Goal: Task Accomplishment & Management: Manage account settings

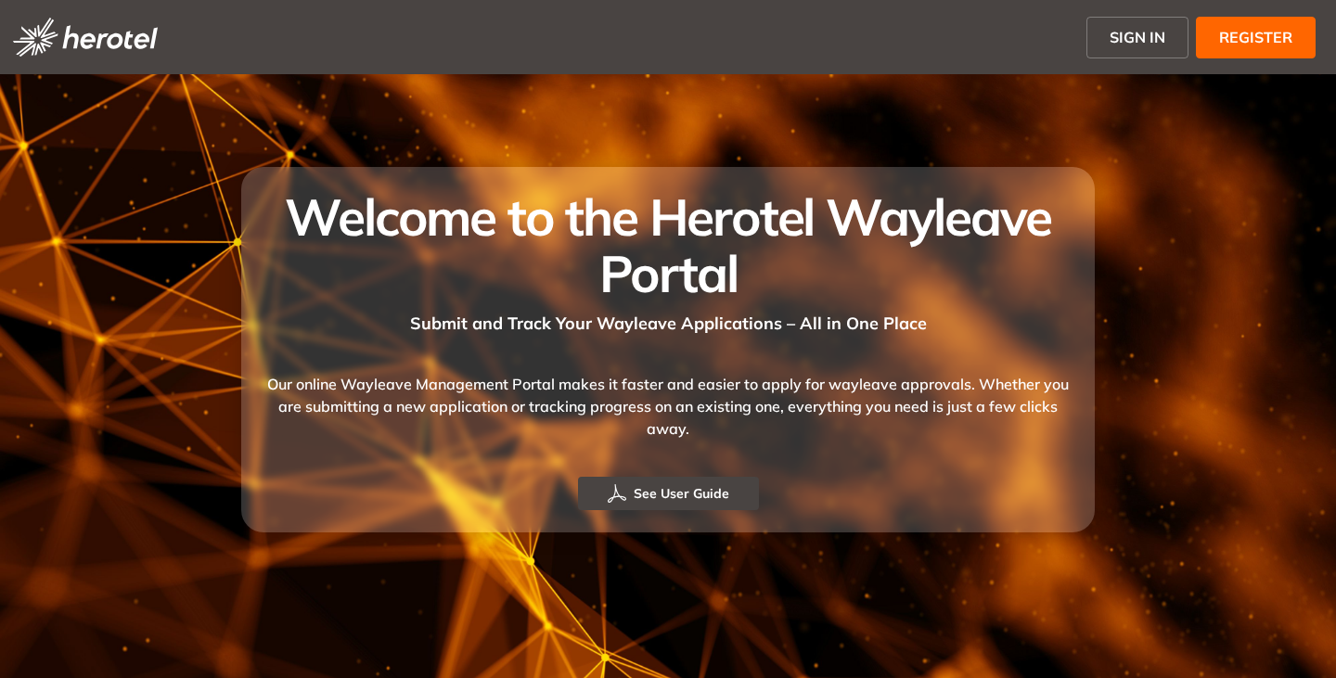
click at [1139, 36] on span "SIGN IN" at bounding box center [1138, 37] width 56 height 22
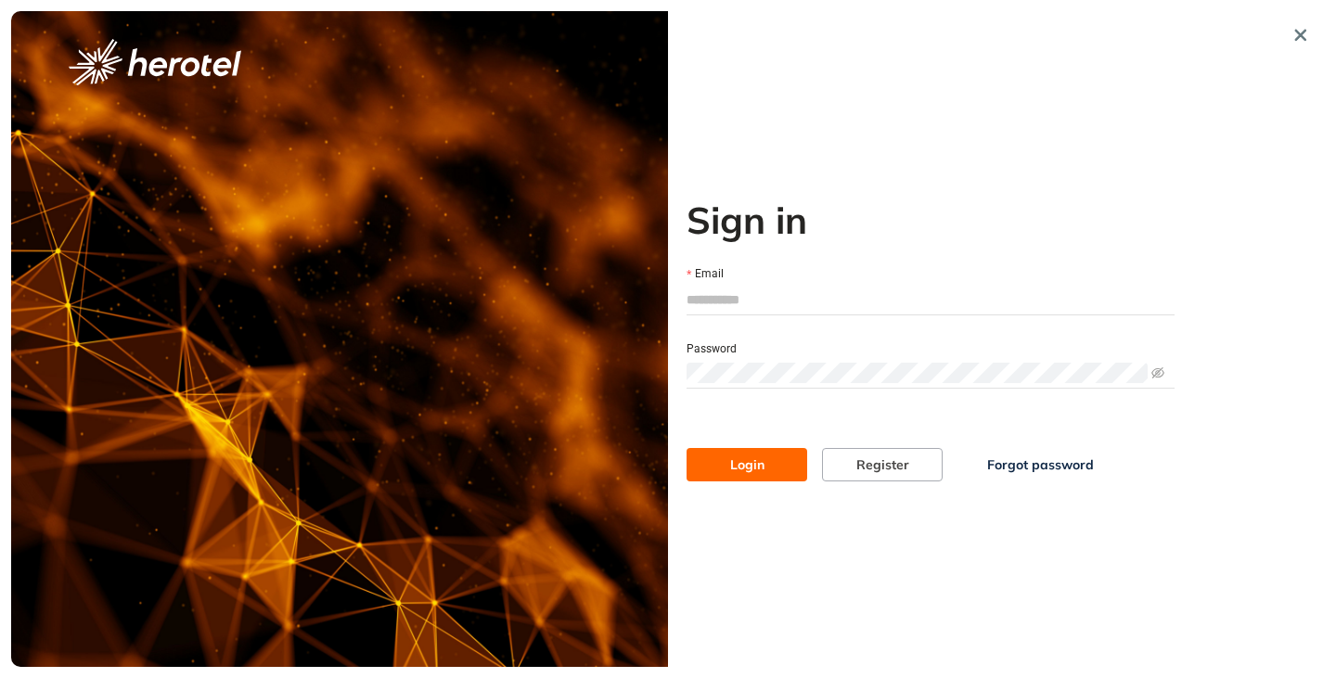
click at [746, 298] on input "Email" at bounding box center [931, 300] width 488 height 28
type input "**********"
click at [687, 448] on button "Login" at bounding box center [747, 464] width 121 height 33
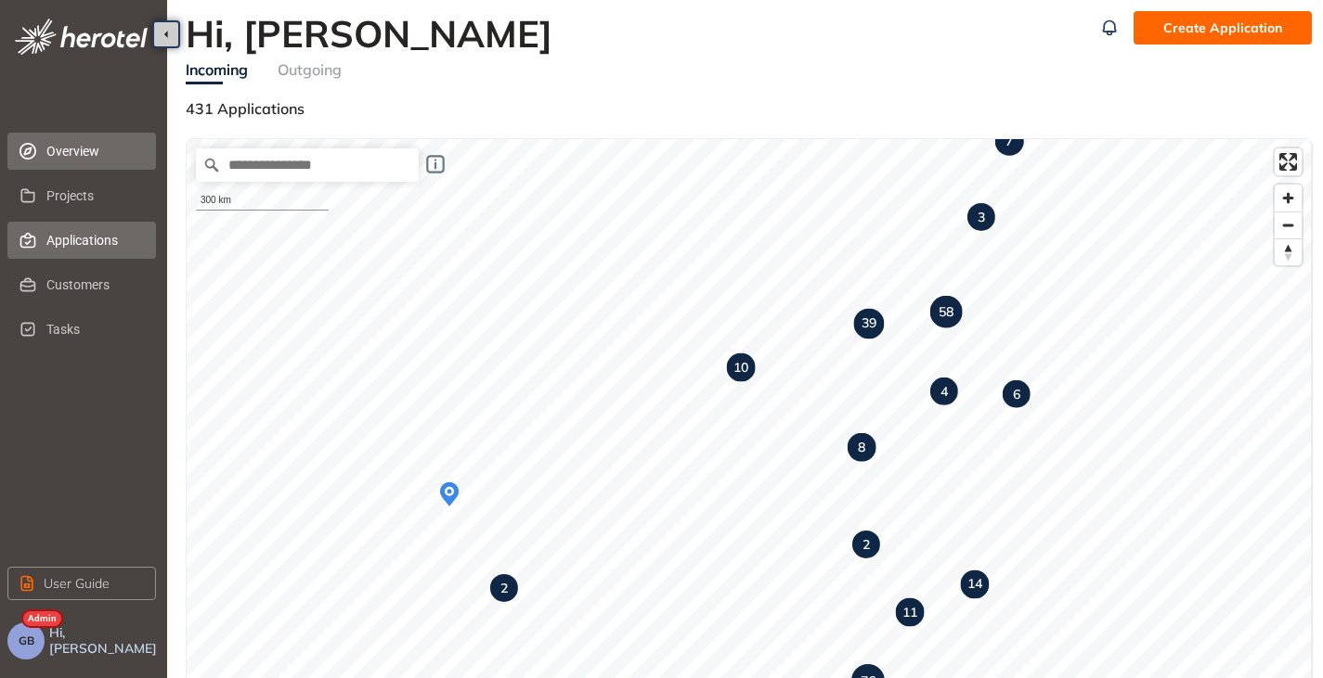
click at [42, 237] on li "Applications" at bounding box center [81, 240] width 148 height 37
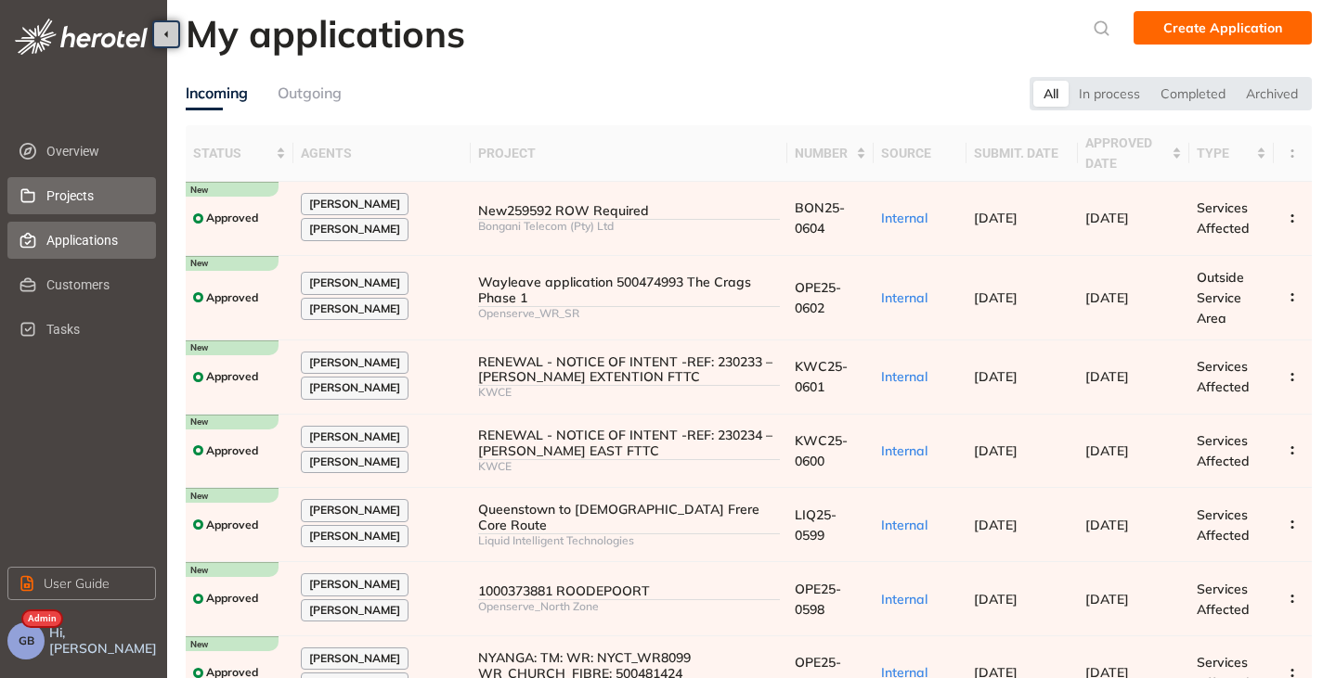
click at [92, 190] on span "Projects" at bounding box center [93, 195] width 95 height 37
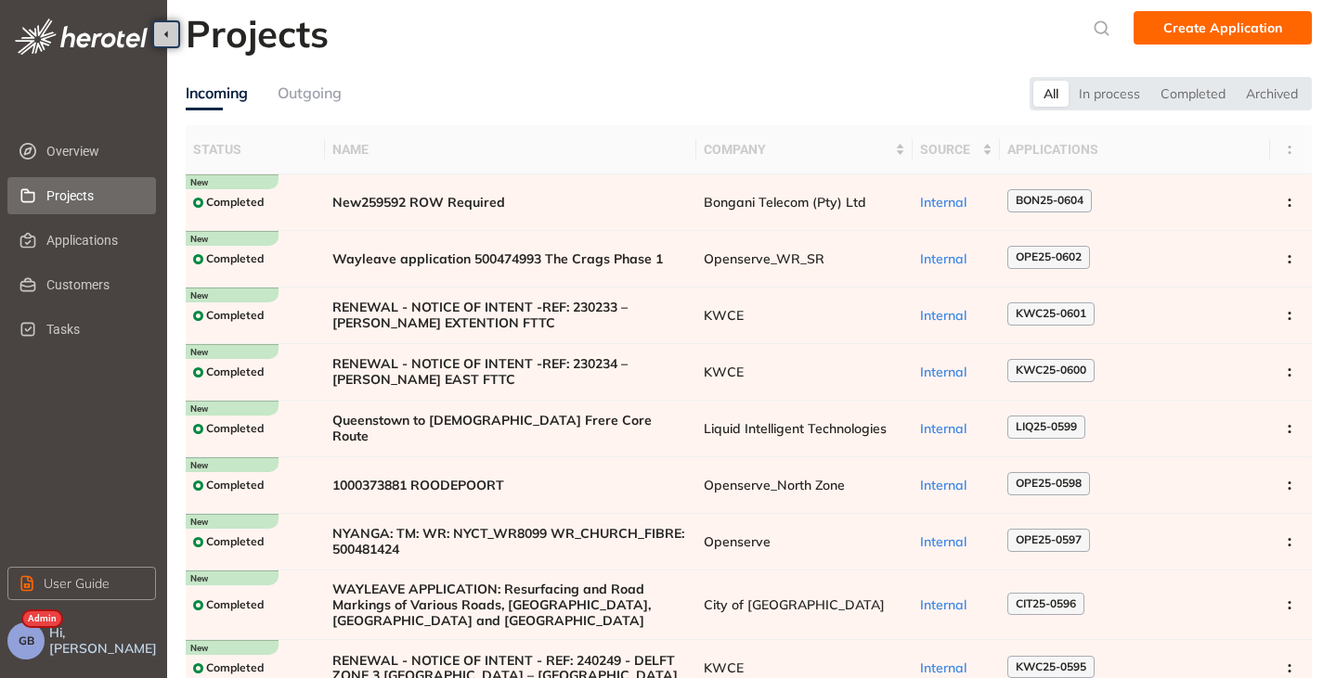
click at [97, 183] on span "Projects" at bounding box center [93, 195] width 95 height 37
click at [110, 148] on span "Overview" at bounding box center [93, 151] width 95 height 37
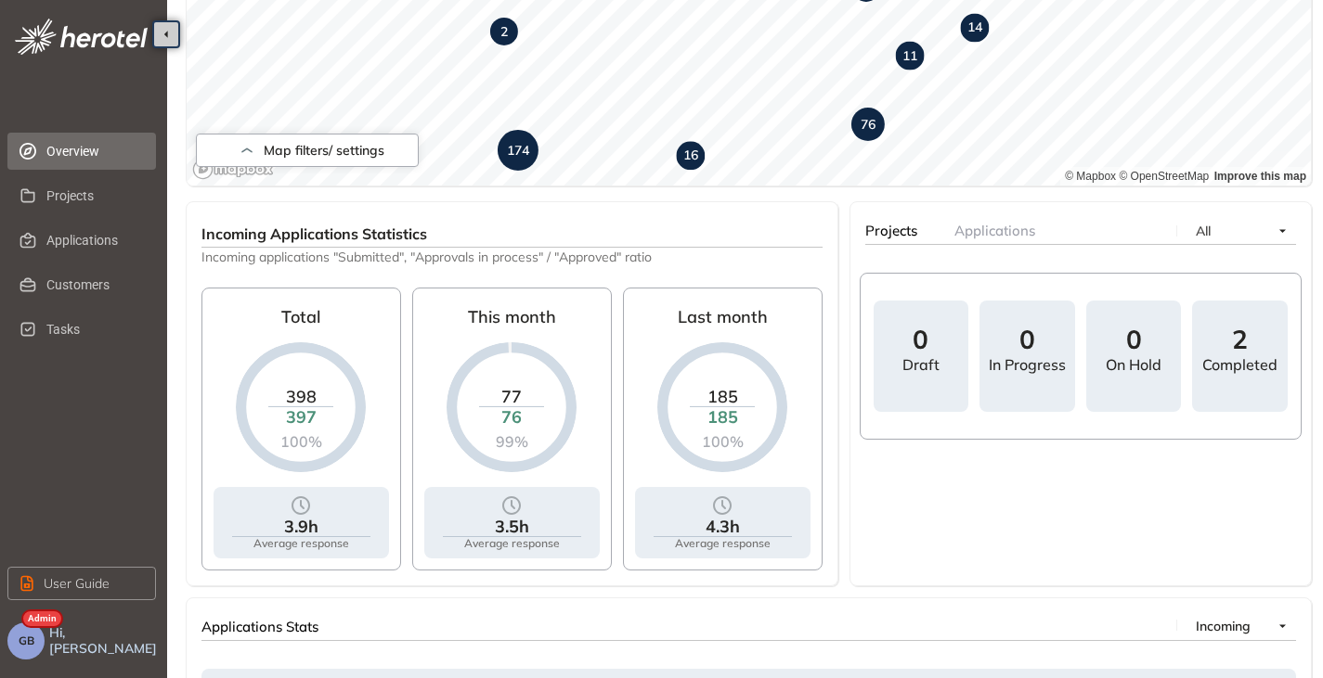
scroll to position [186, 0]
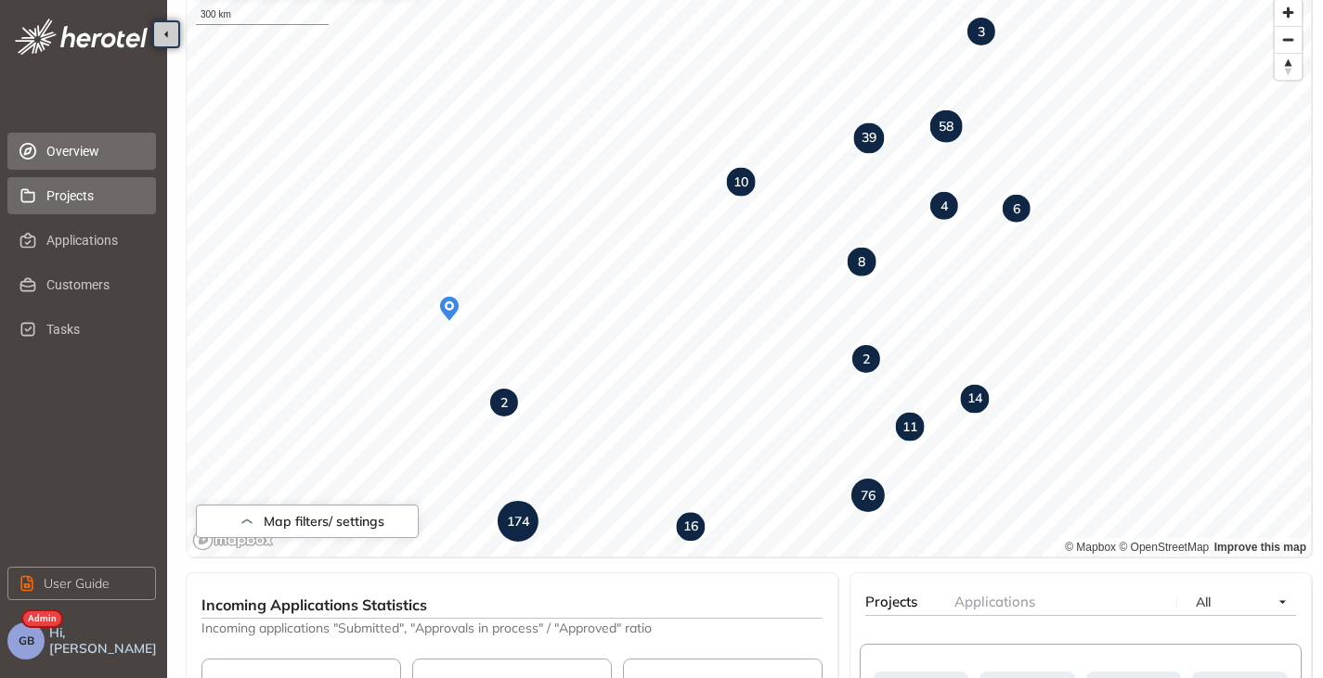
click at [61, 203] on span "Projects" at bounding box center [93, 195] width 95 height 37
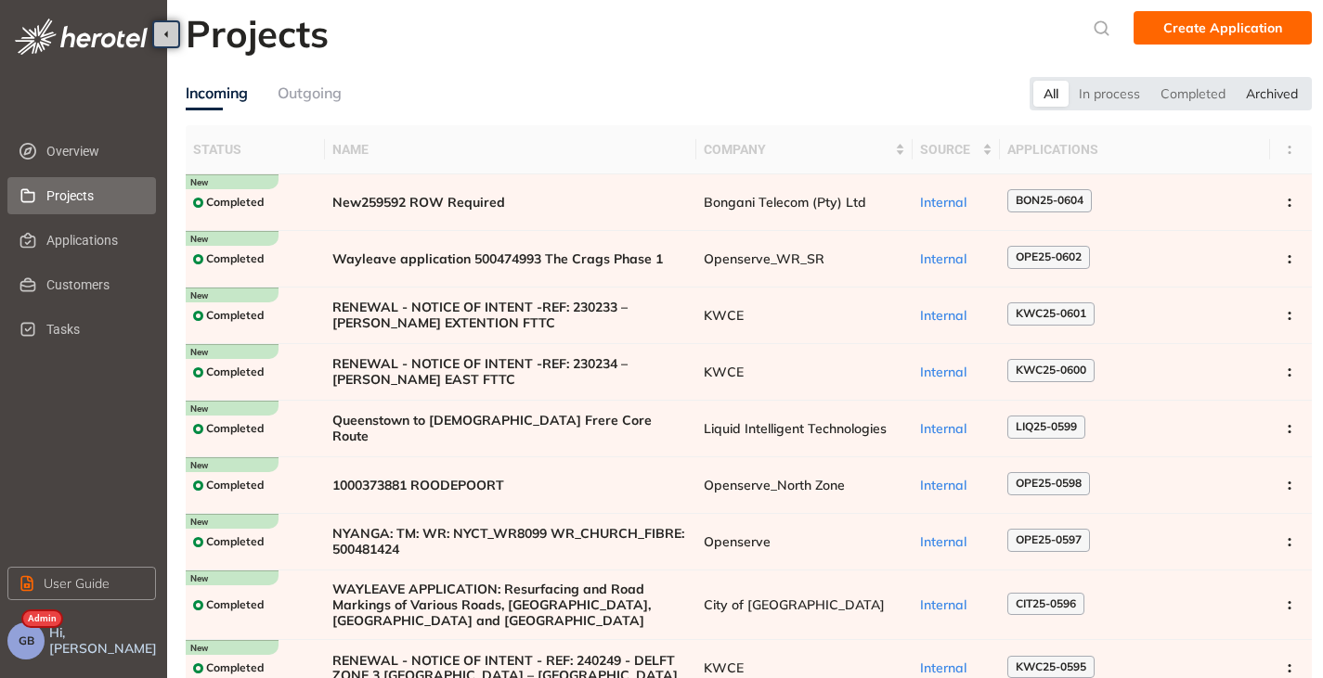
click at [1253, 87] on div "Archived" at bounding box center [1271, 94] width 72 height 26
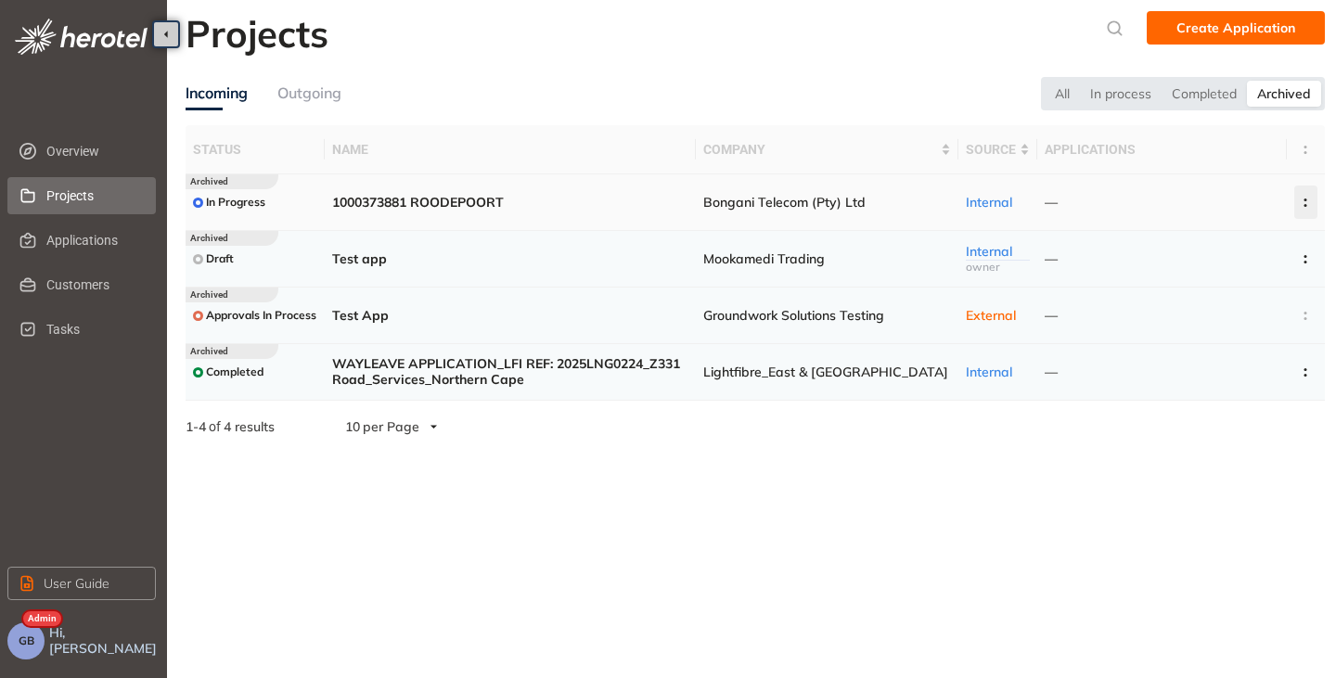
click at [1295, 206] on button "button" at bounding box center [1306, 202] width 23 height 33
click at [1220, 288] on span "Delete project" at bounding box center [1213, 284] width 88 height 16
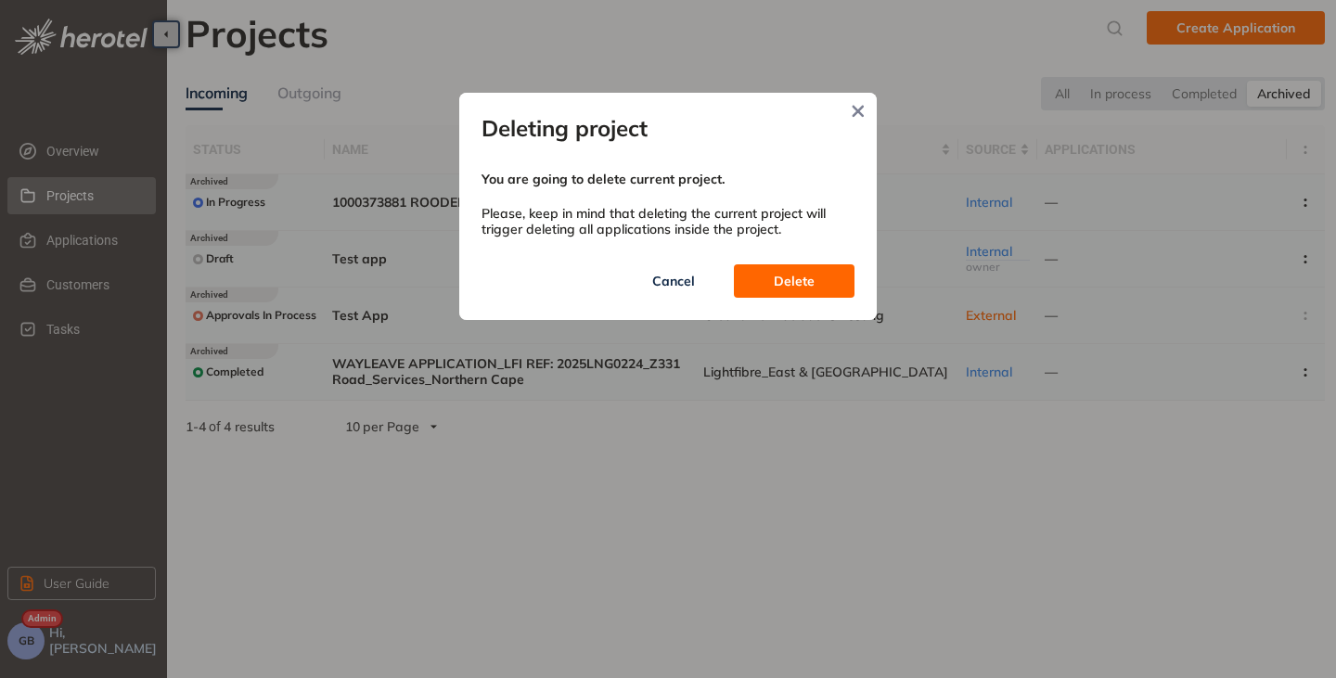
click at [815, 295] on button "Delete" at bounding box center [794, 281] width 121 height 33
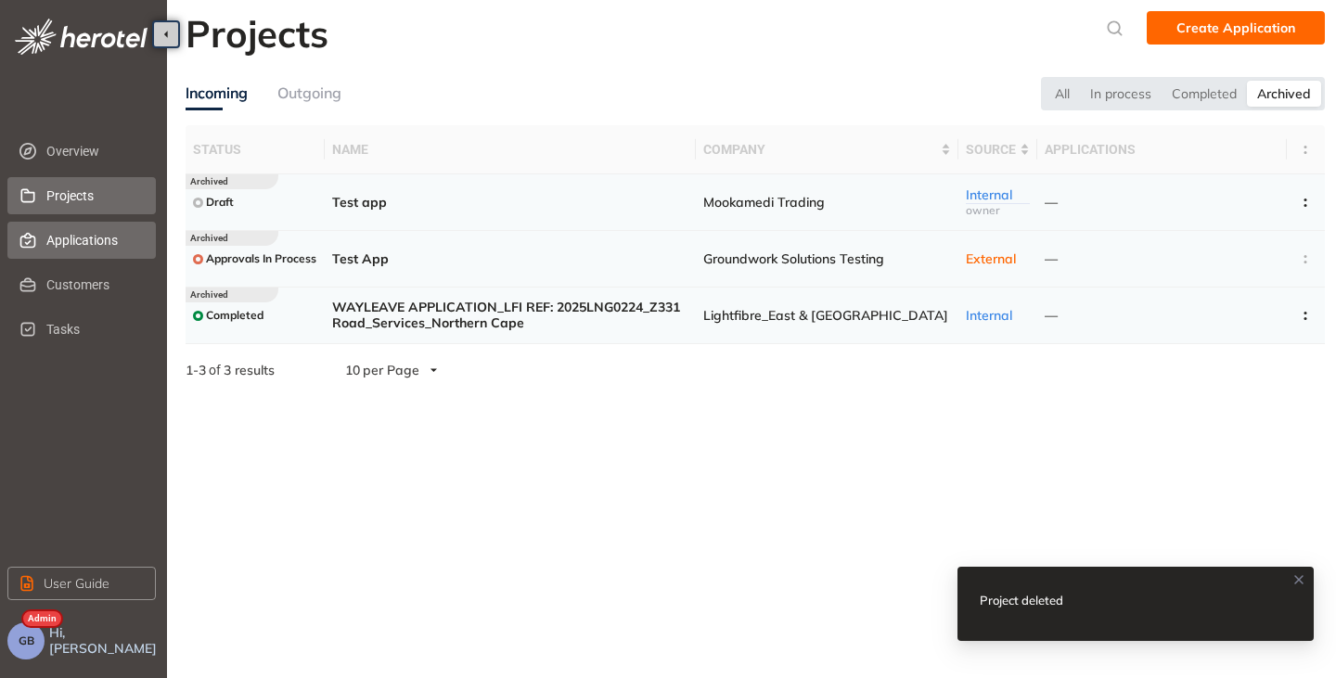
click at [63, 248] on span "Applications" at bounding box center [93, 240] width 95 height 37
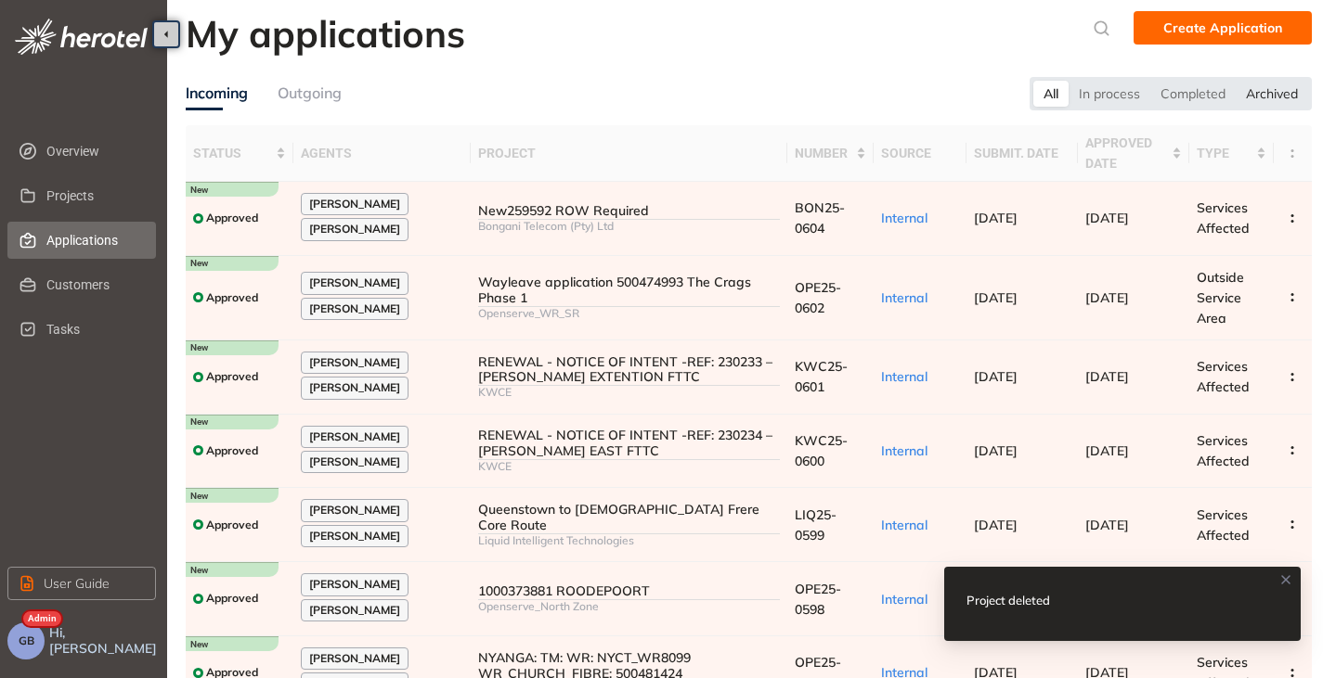
click at [1281, 94] on div "Archived" at bounding box center [1271, 94] width 72 height 26
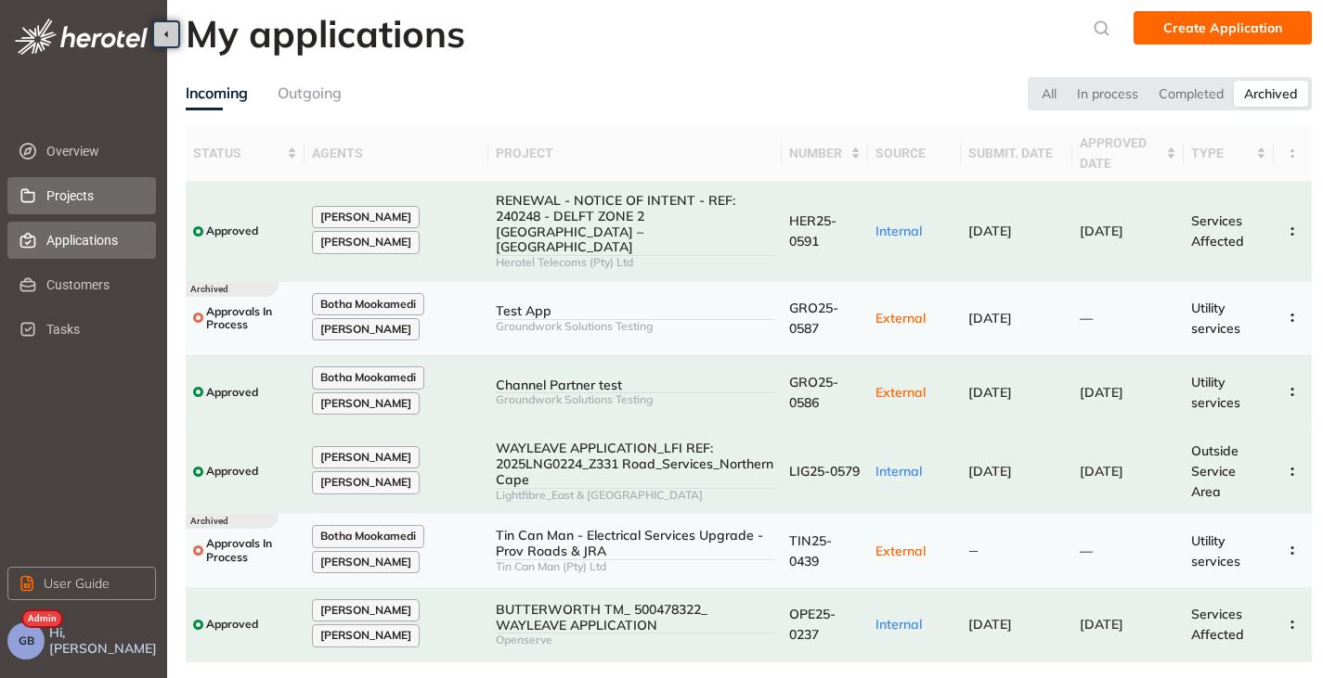
click at [68, 200] on span "Projects" at bounding box center [93, 195] width 95 height 37
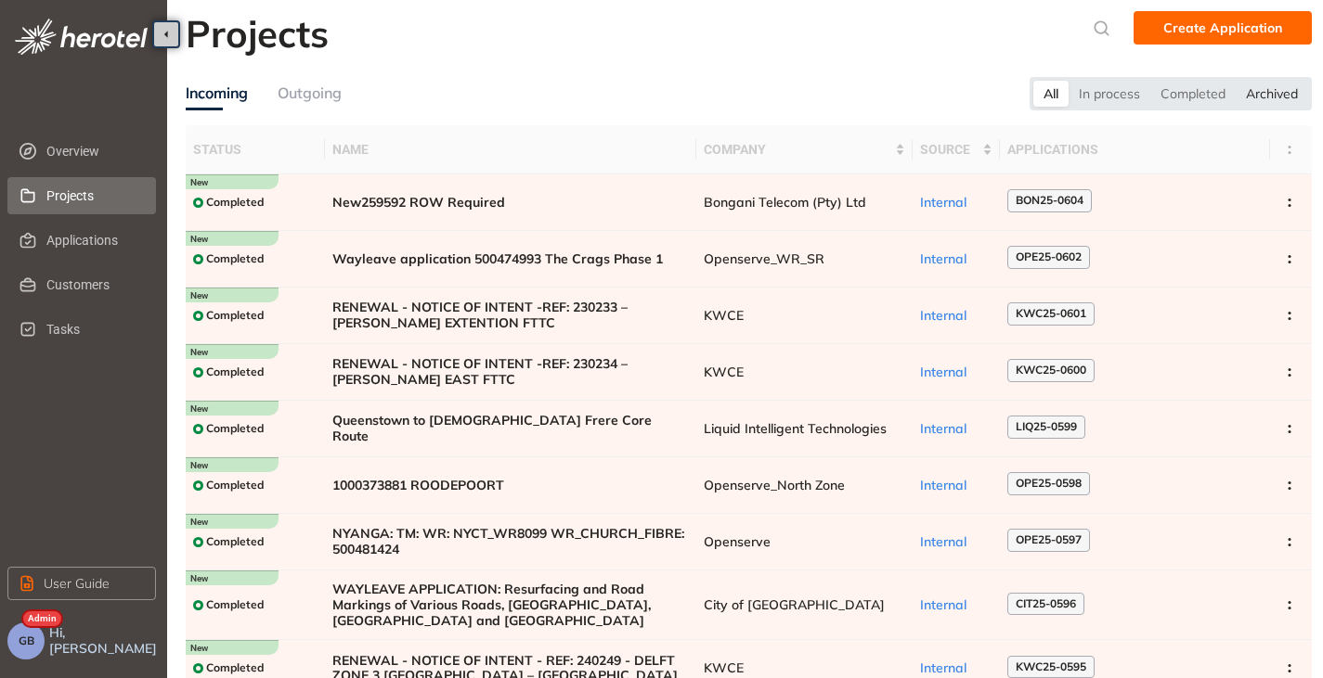
click at [1293, 100] on div "Archived" at bounding box center [1271, 94] width 72 height 26
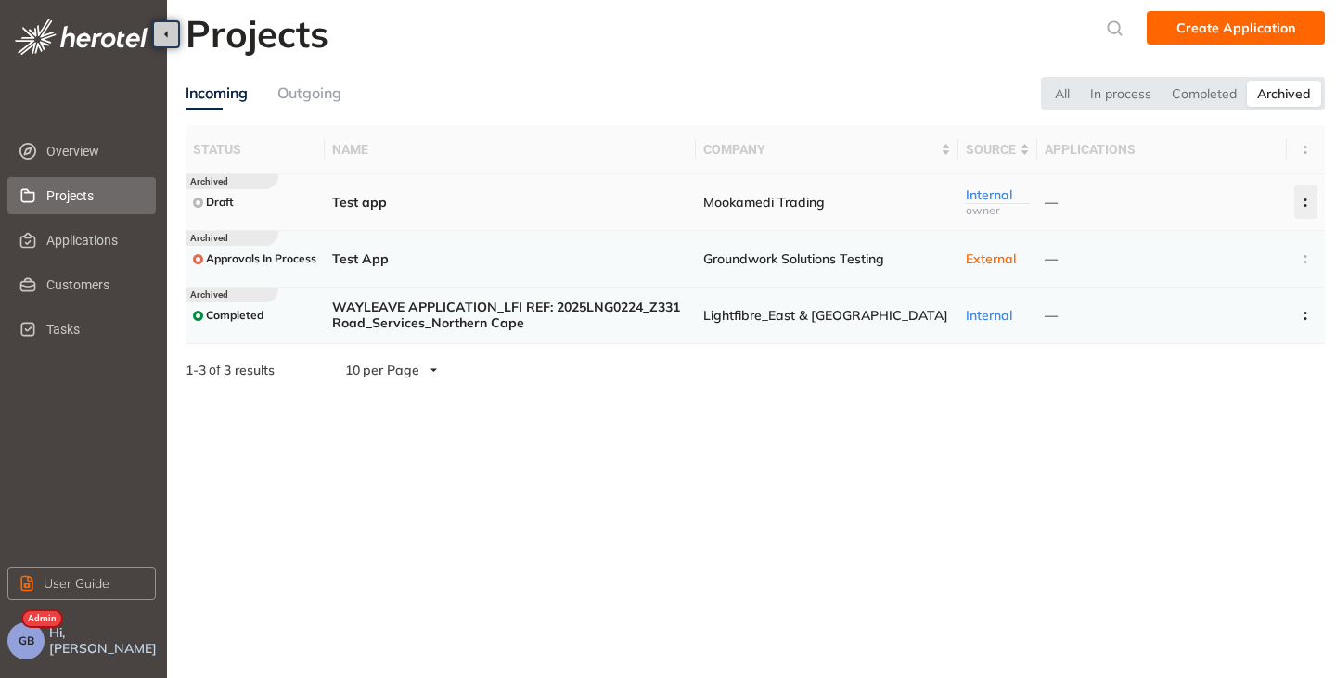
click at [1298, 197] on button "button" at bounding box center [1306, 202] width 23 height 33
click at [1191, 278] on span "Delete project" at bounding box center [1213, 284] width 88 height 16
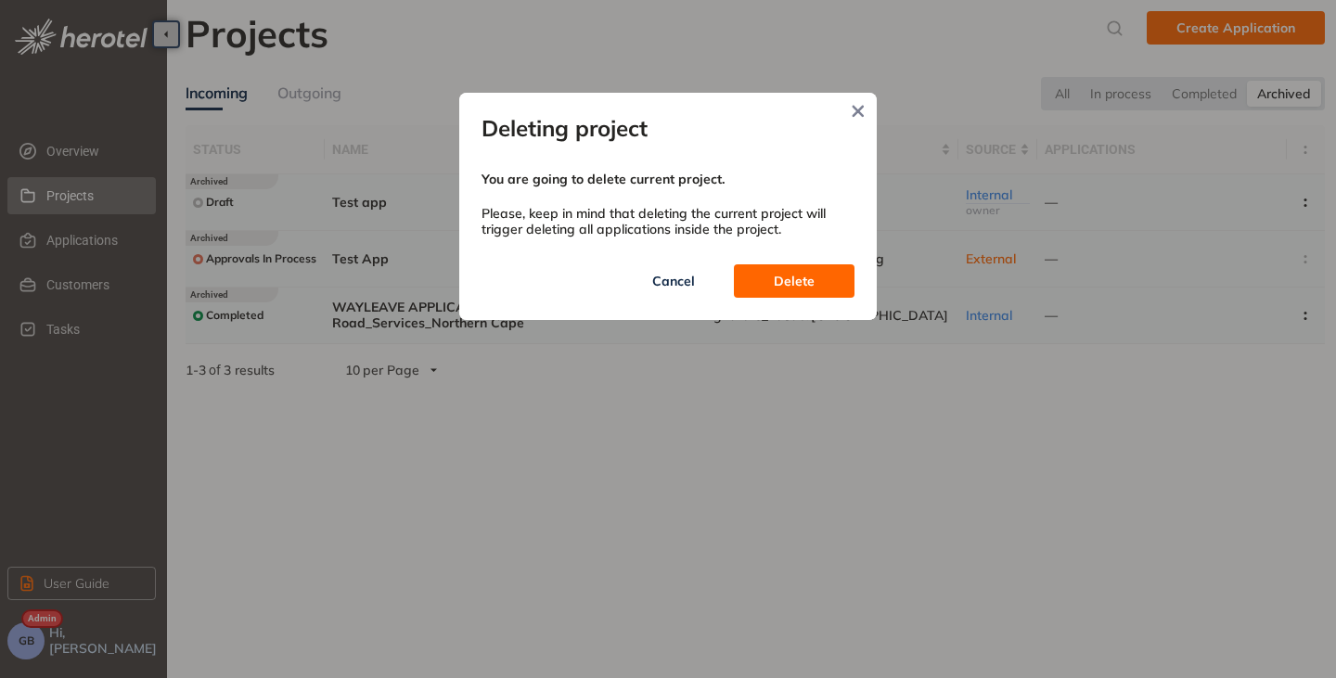
click at [833, 283] on button "Delete" at bounding box center [794, 281] width 121 height 33
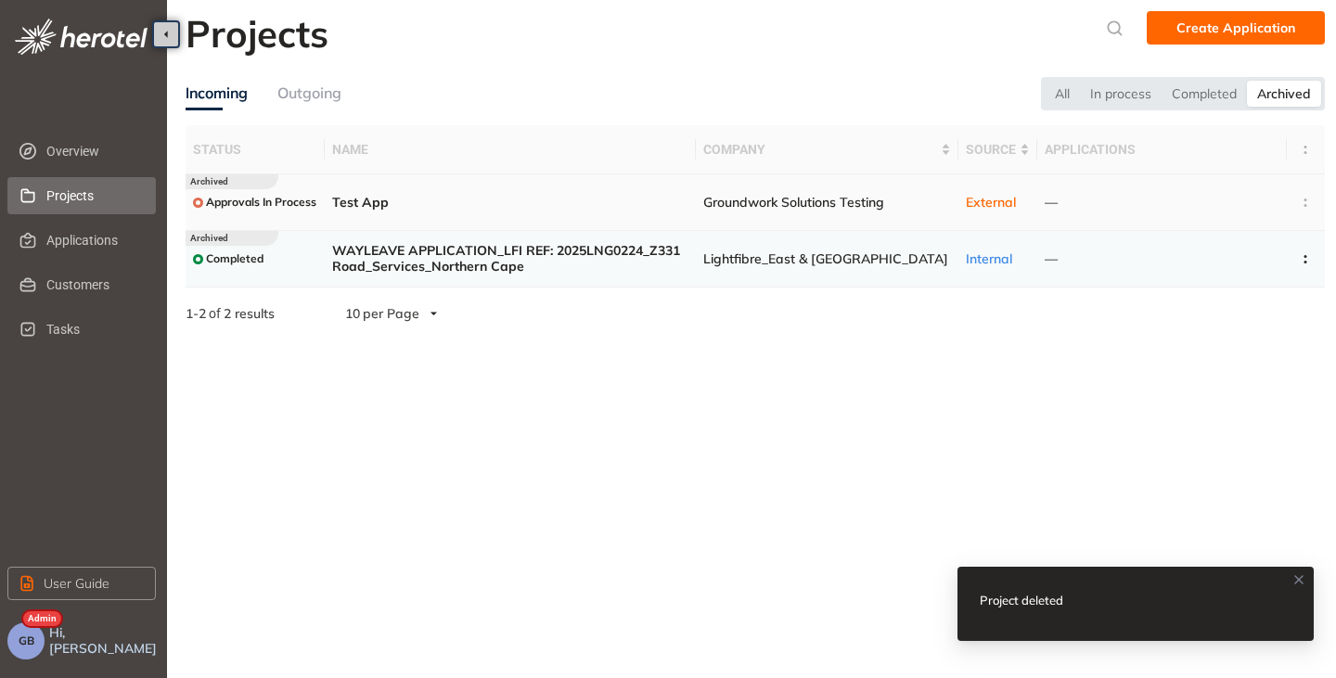
click at [1302, 201] on td at bounding box center [1306, 202] width 38 height 57
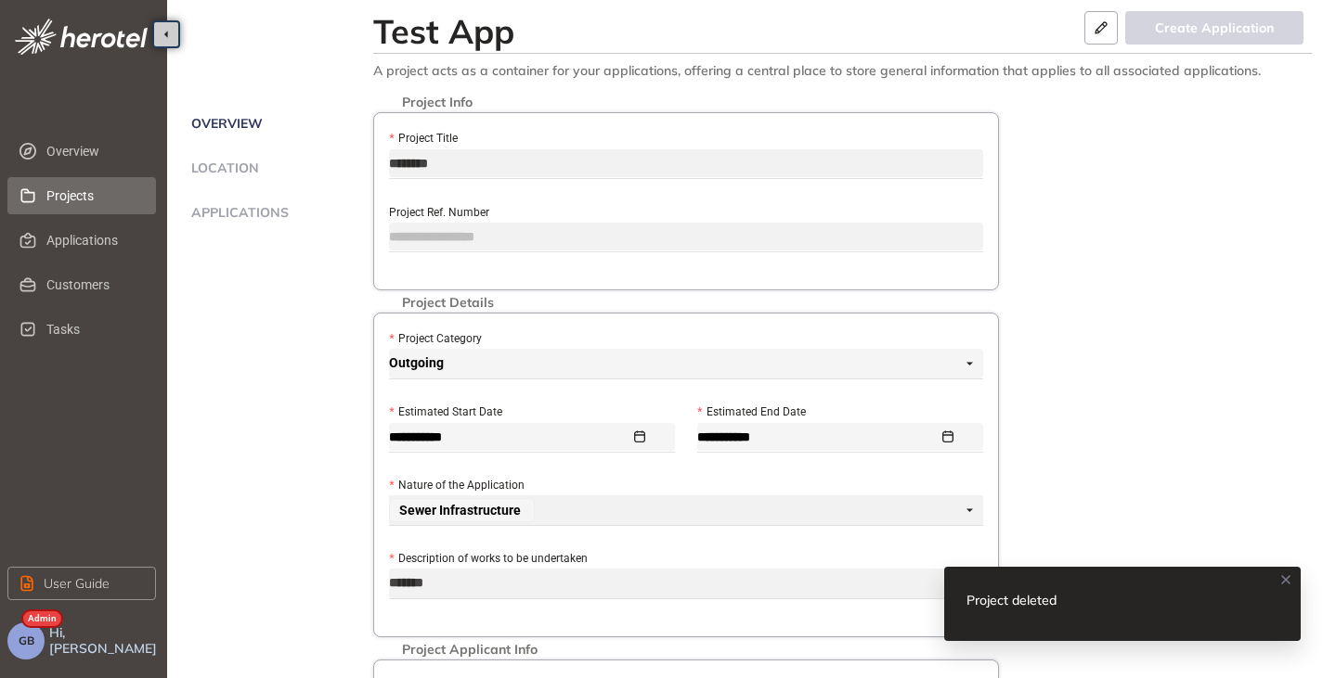
click at [71, 196] on span "Projects" at bounding box center [93, 195] width 95 height 37
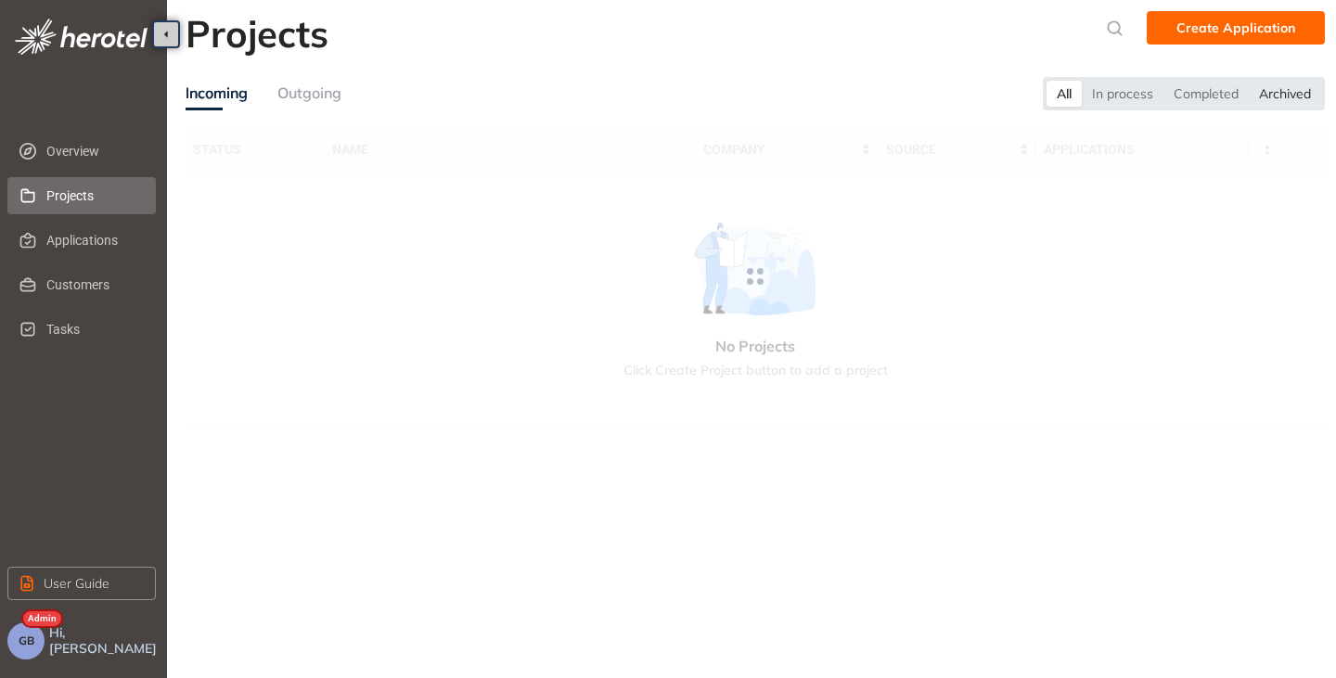
click at [1299, 94] on div "Archived" at bounding box center [1285, 94] width 72 height 26
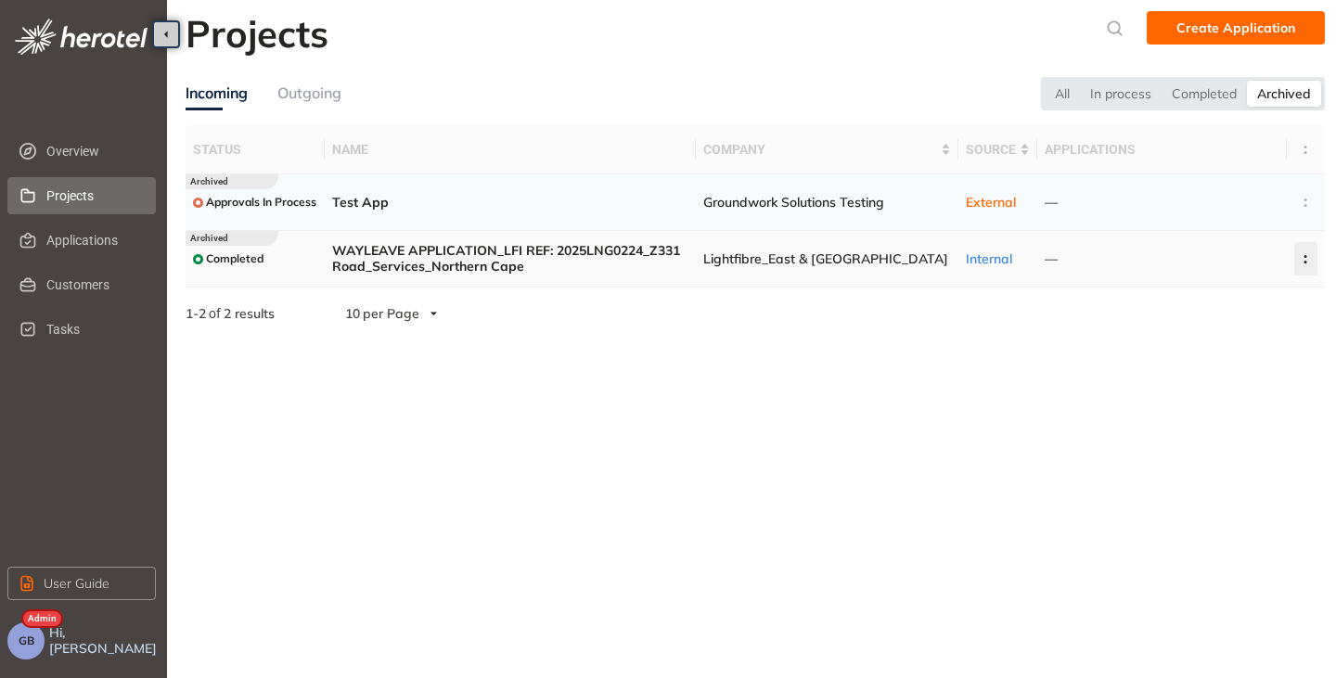
click at [1311, 257] on icon "button" at bounding box center [1306, 259] width 19 height 8
click at [1228, 336] on span "Delete project" at bounding box center [1213, 340] width 88 height 16
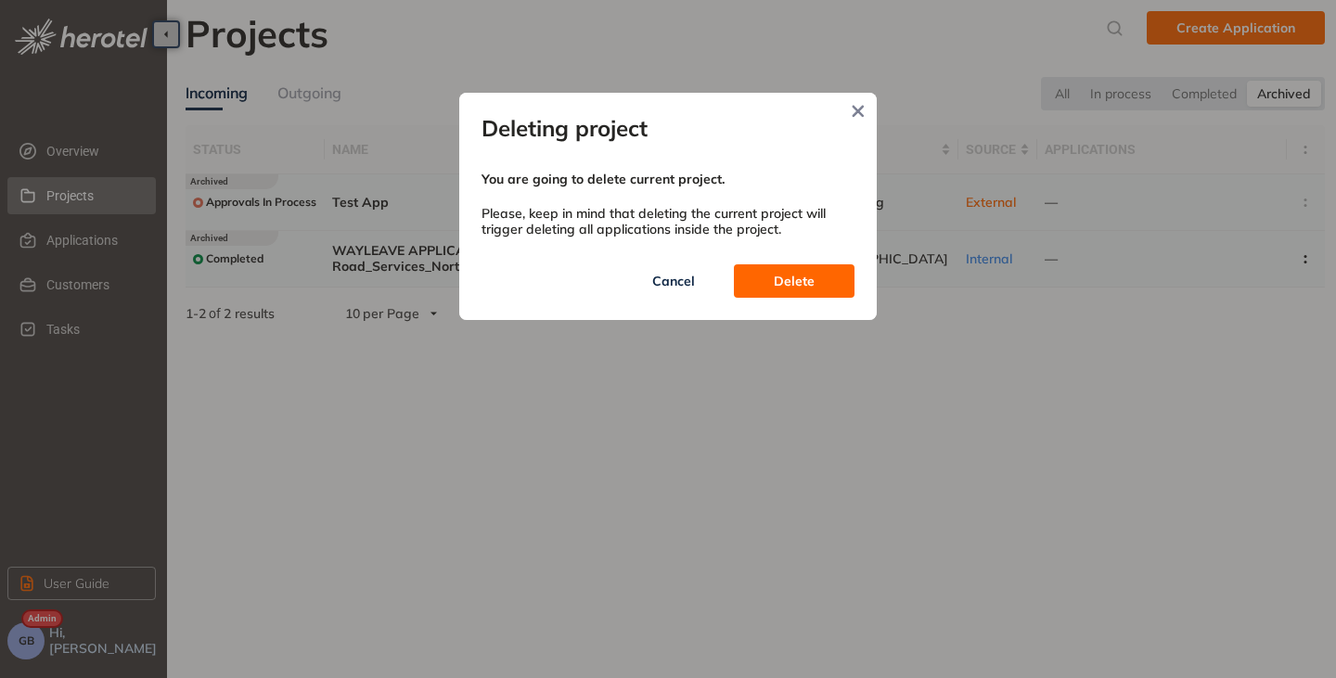
click at [771, 286] on button "Delete" at bounding box center [794, 281] width 121 height 33
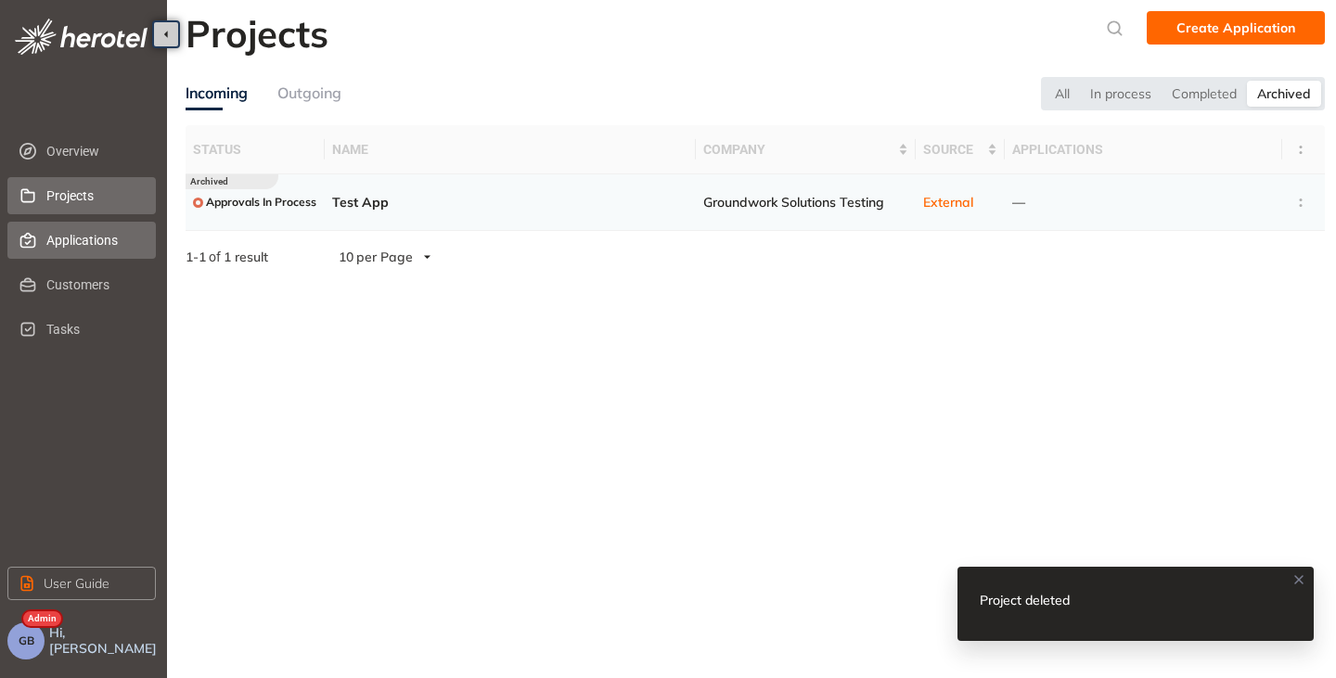
click at [55, 230] on span "Applications" at bounding box center [93, 240] width 95 height 37
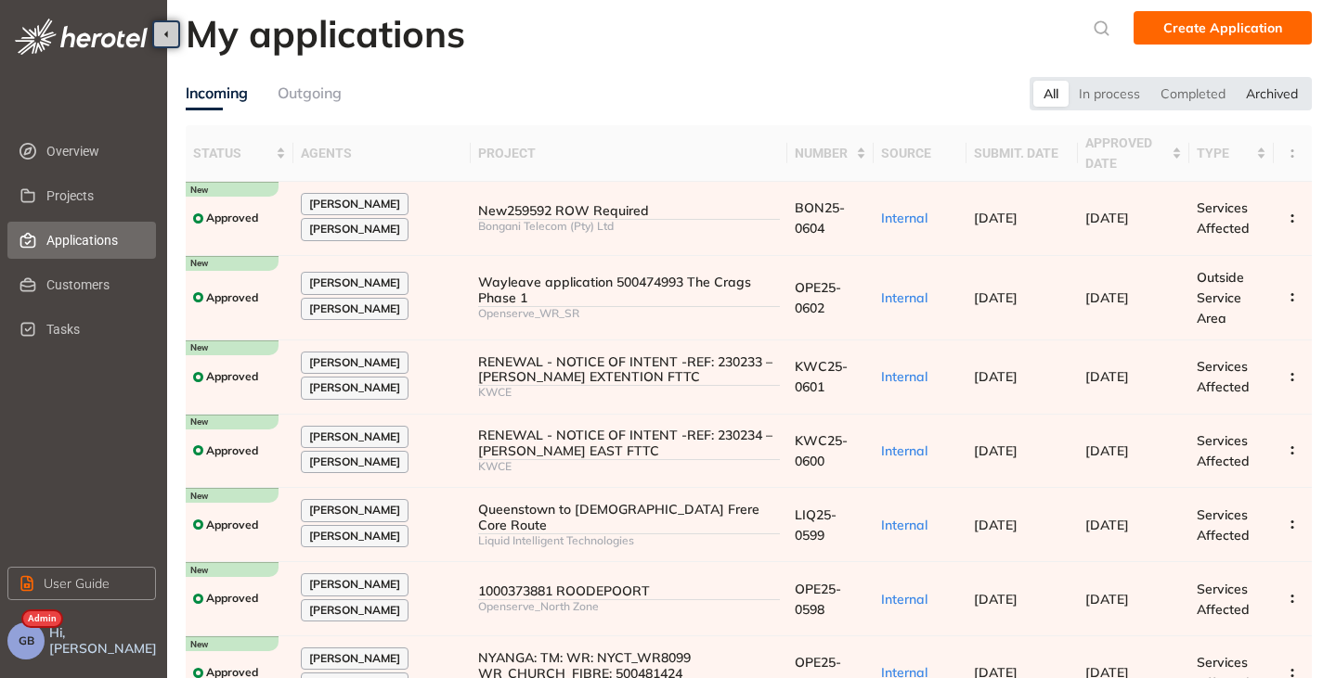
click at [1282, 95] on div "Archived" at bounding box center [1271, 94] width 72 height 26
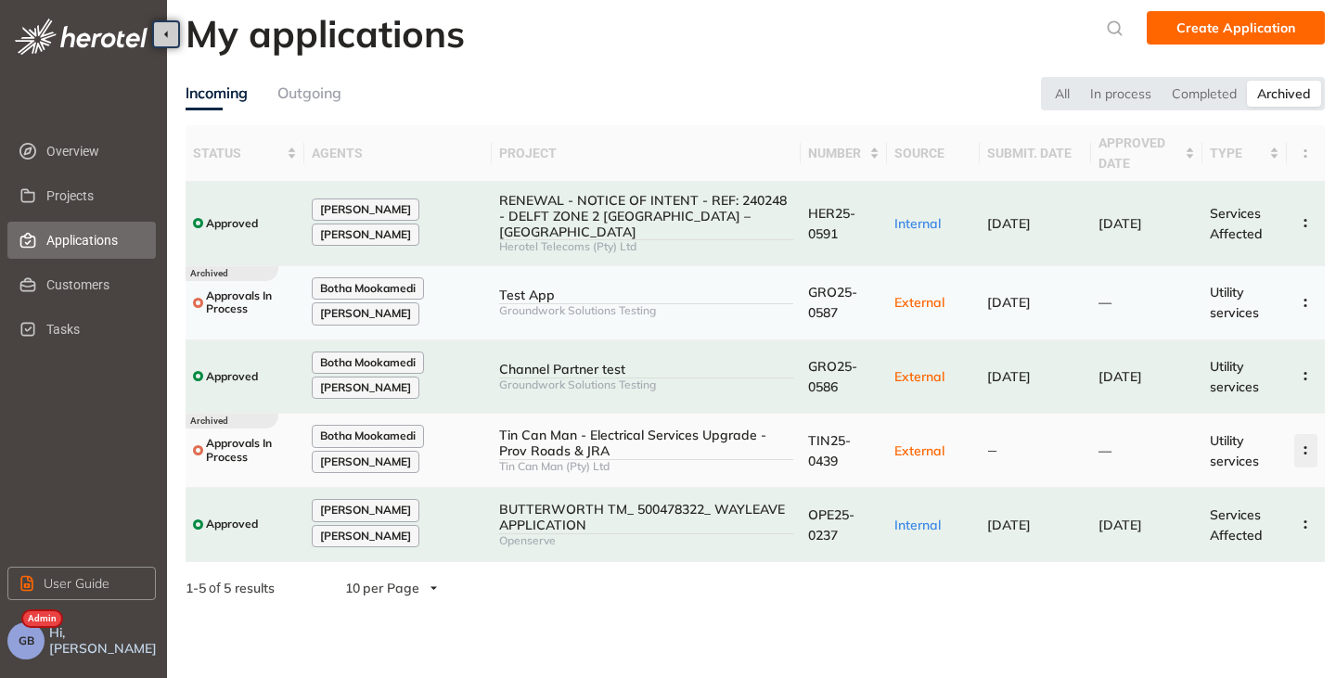
click at [1313, 446] on icon "button" at bounding box center [1306, 450] width 19 height 8
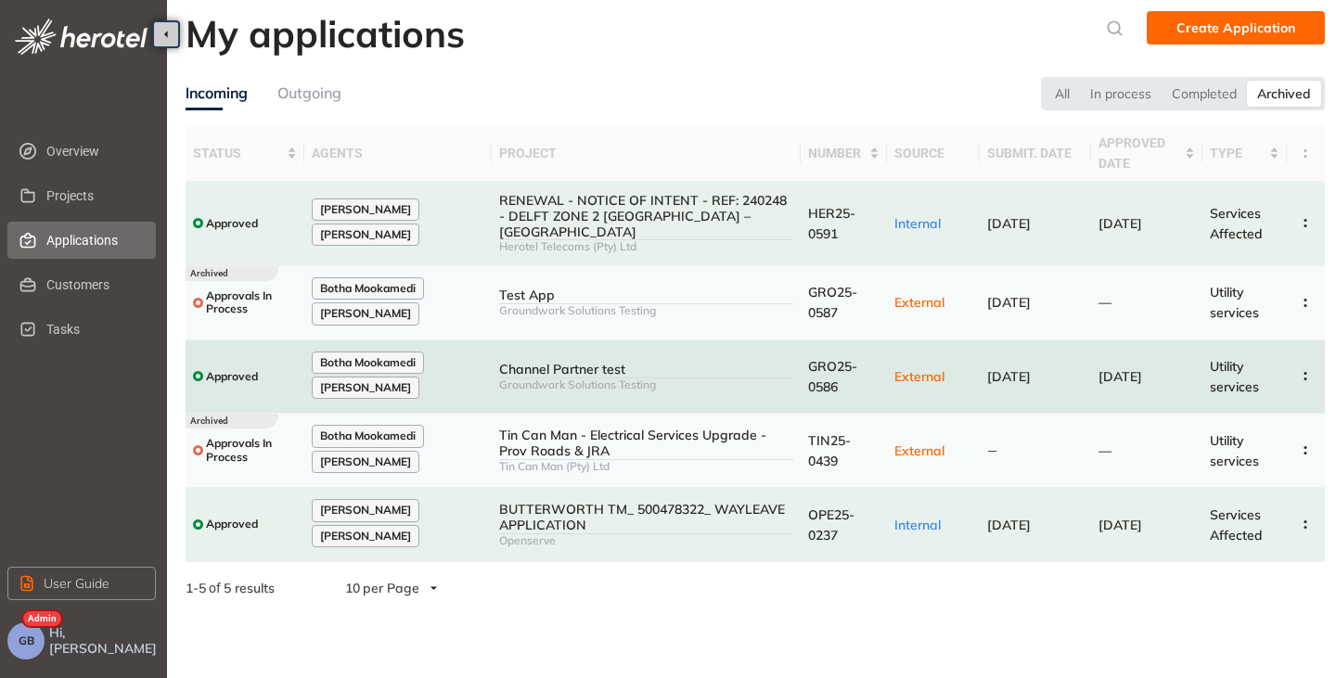
click at [1319, 368] on td at bounding box center [1306, 378] width 38 height 74
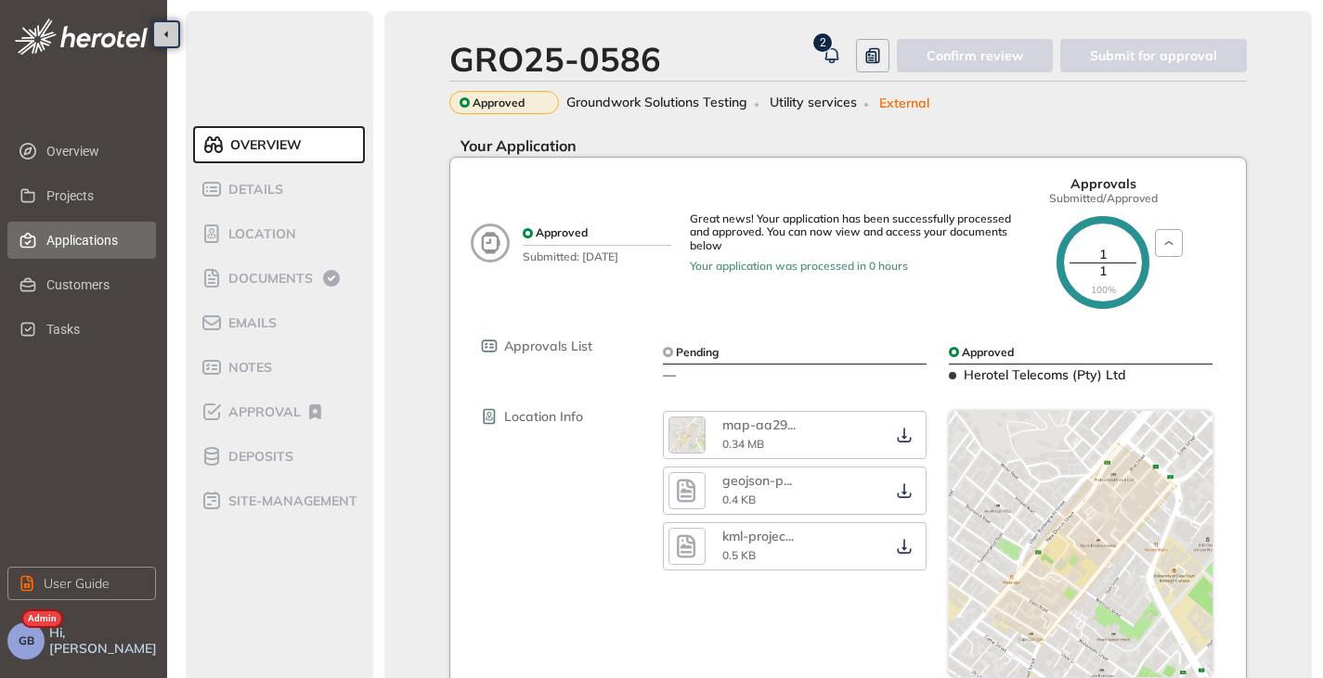
click at [68, 252] on span "Applications" at bounding box center [93, 240] width 95 height 37
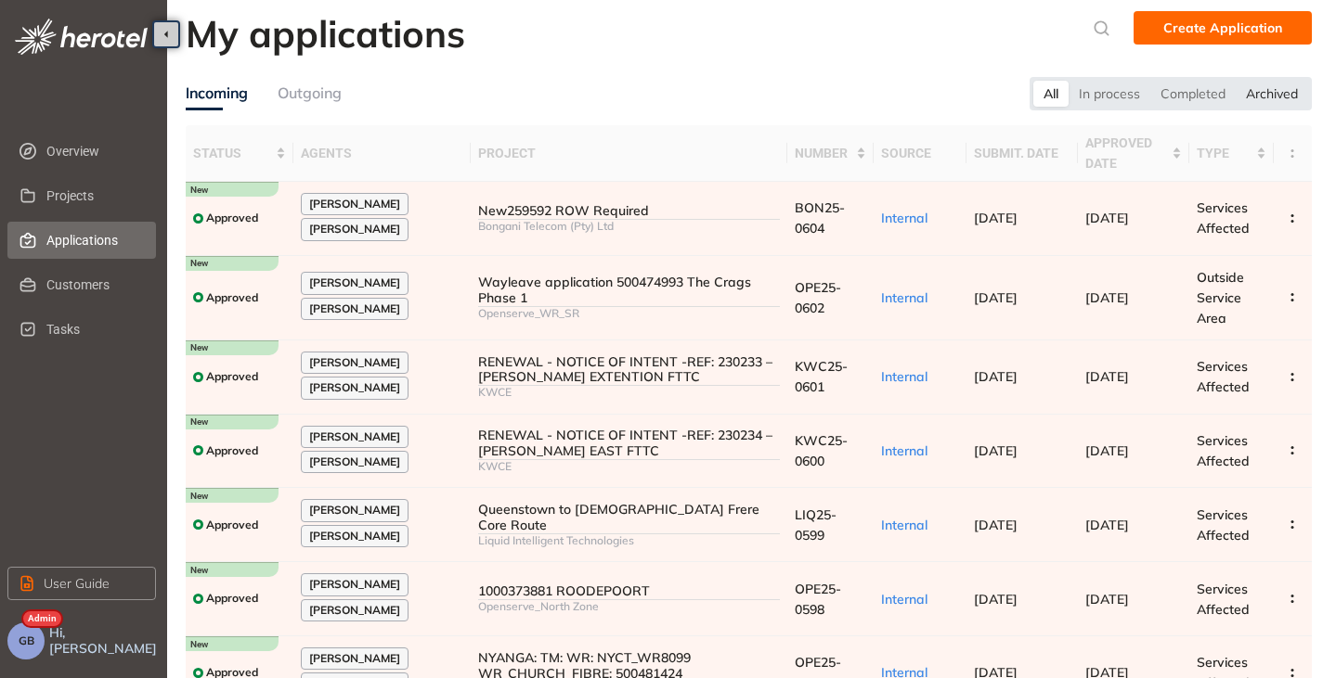
click at [1292, 99] on div "Archived" at bounding box center [1271, 94] width 72 height 26
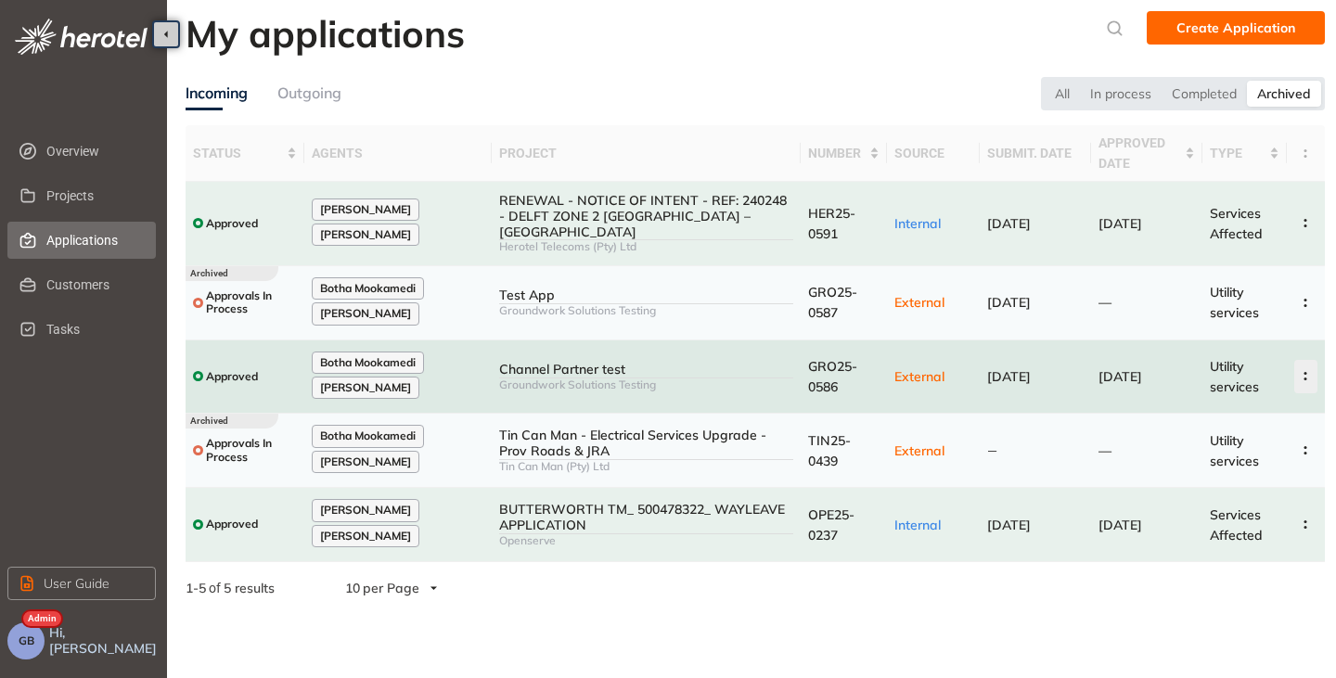
click at [1311, 372] on icon "button" at bounding box center [1306, 376] width 19 height 8
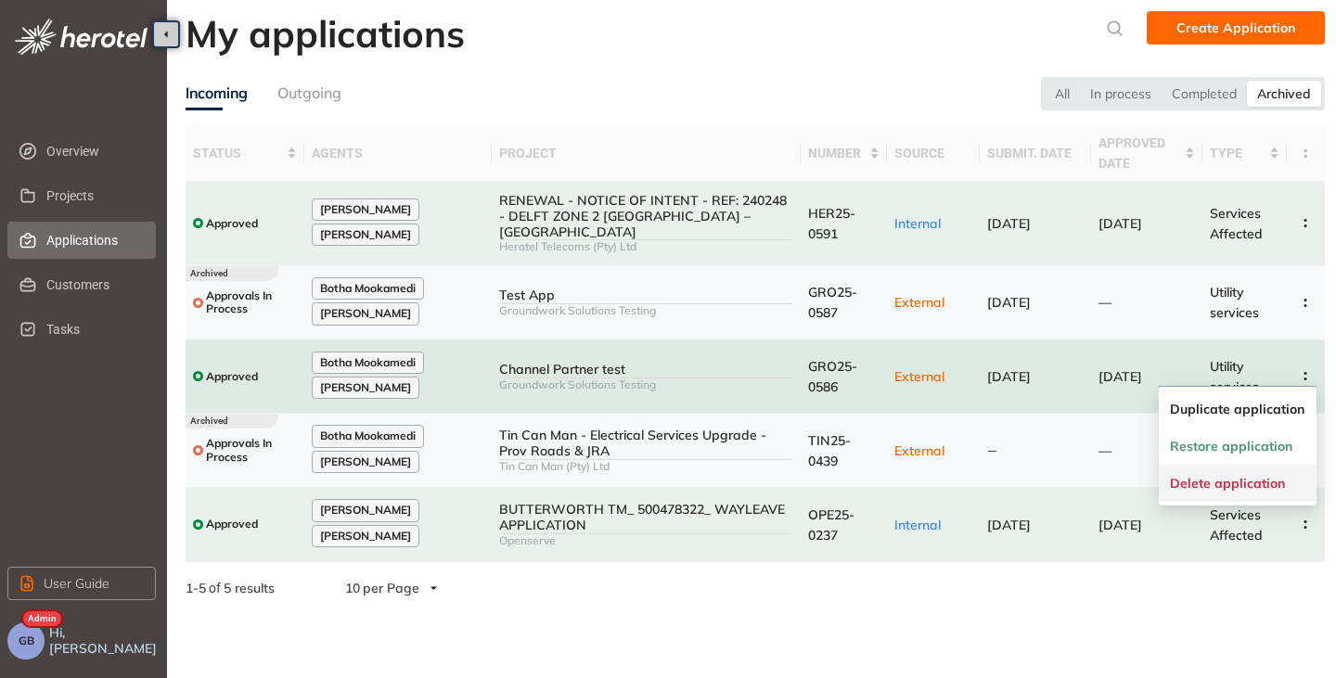
click at [1231, 484] on span "Delete application" at bounding box center [1227, 484] width 115 height 16
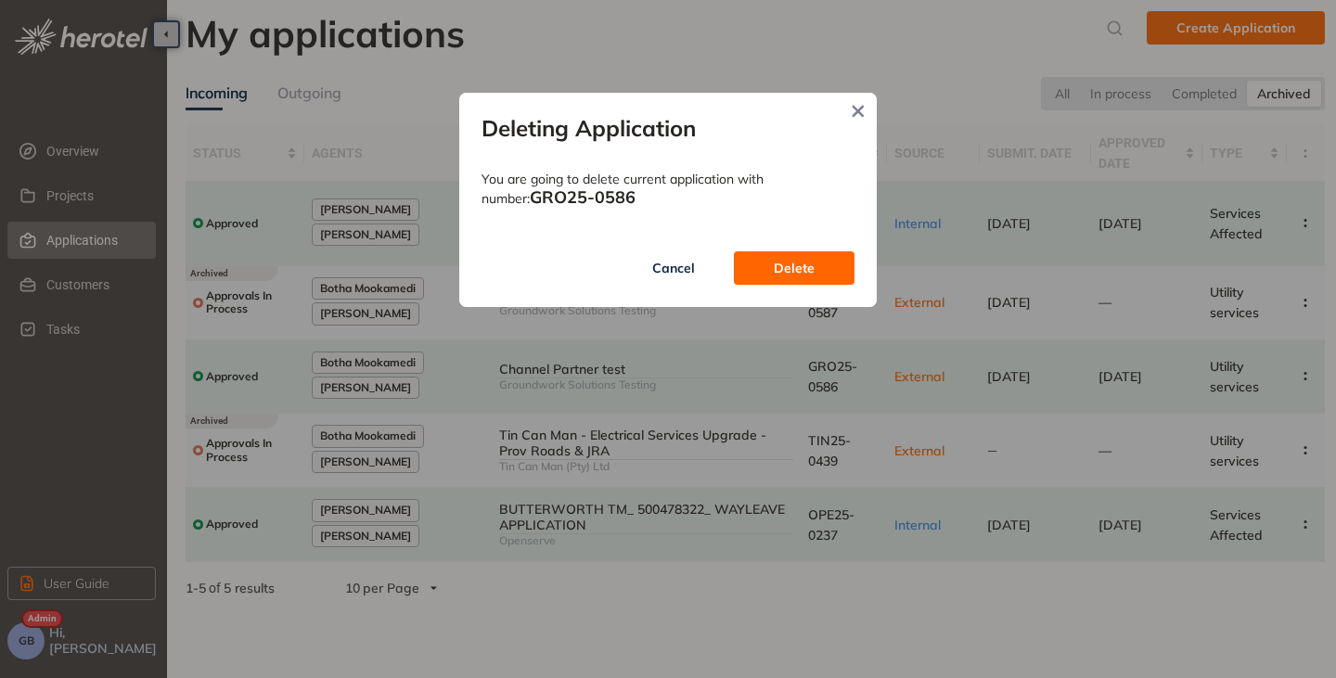
click at [807, 270] on span "Delete" at bounding box center [794, 268] width 41 height 20
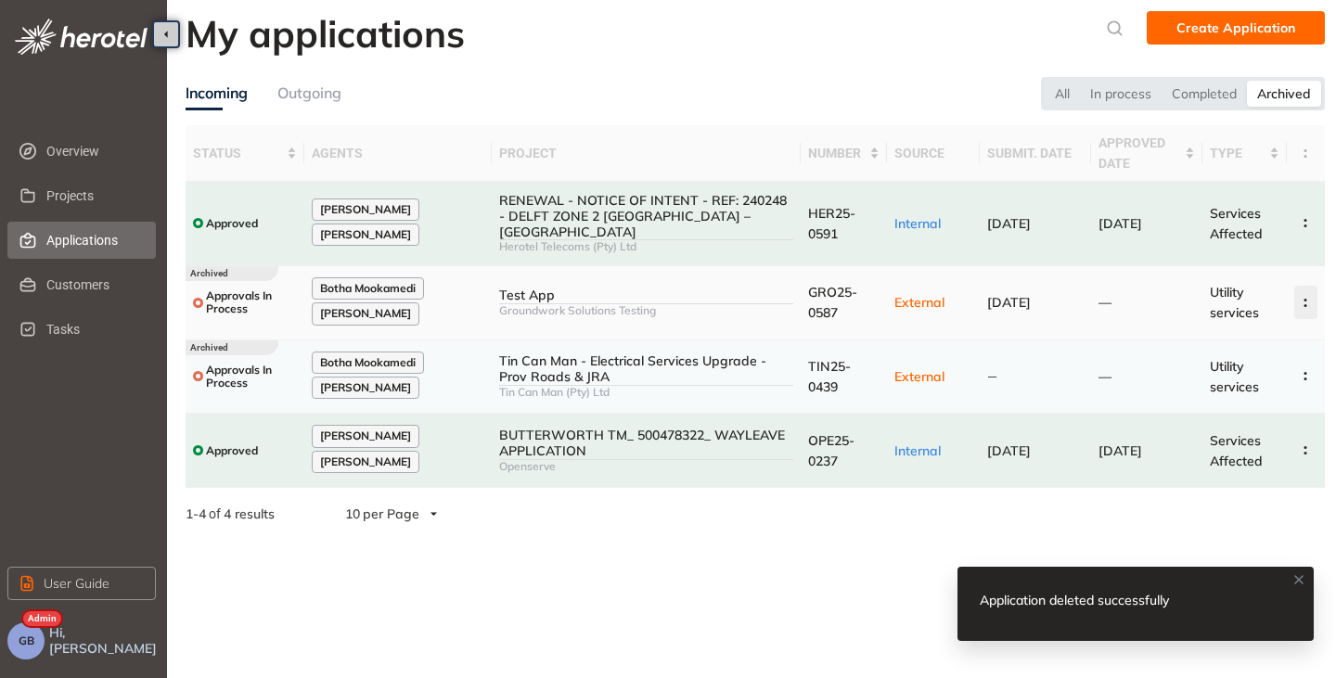
click at [1305, 299] on circle "button" at bounding box center [1306, 300] width 3 height 3
click at [1224, 410] on span "Delete application" at bounding box center [1227, 411] width 115 height 16
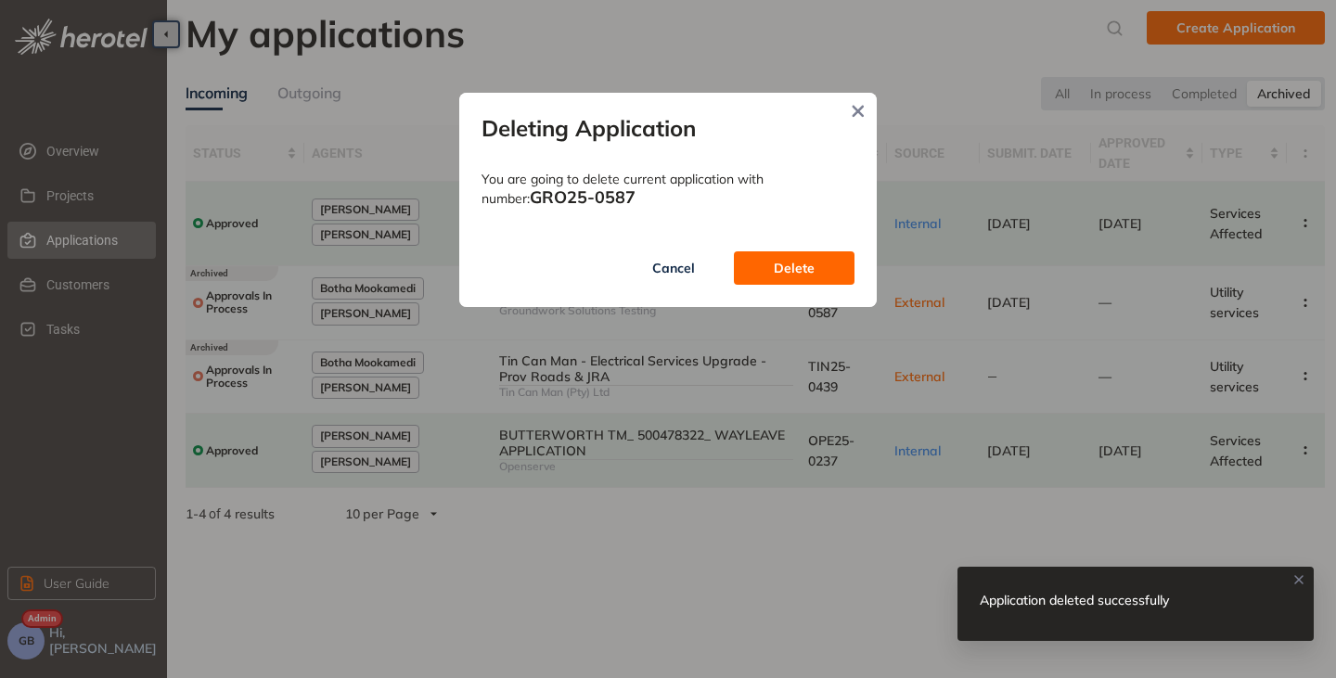
click at [807, 269] on span "Delete" at bounding box center [794, 268] width 41 height 20
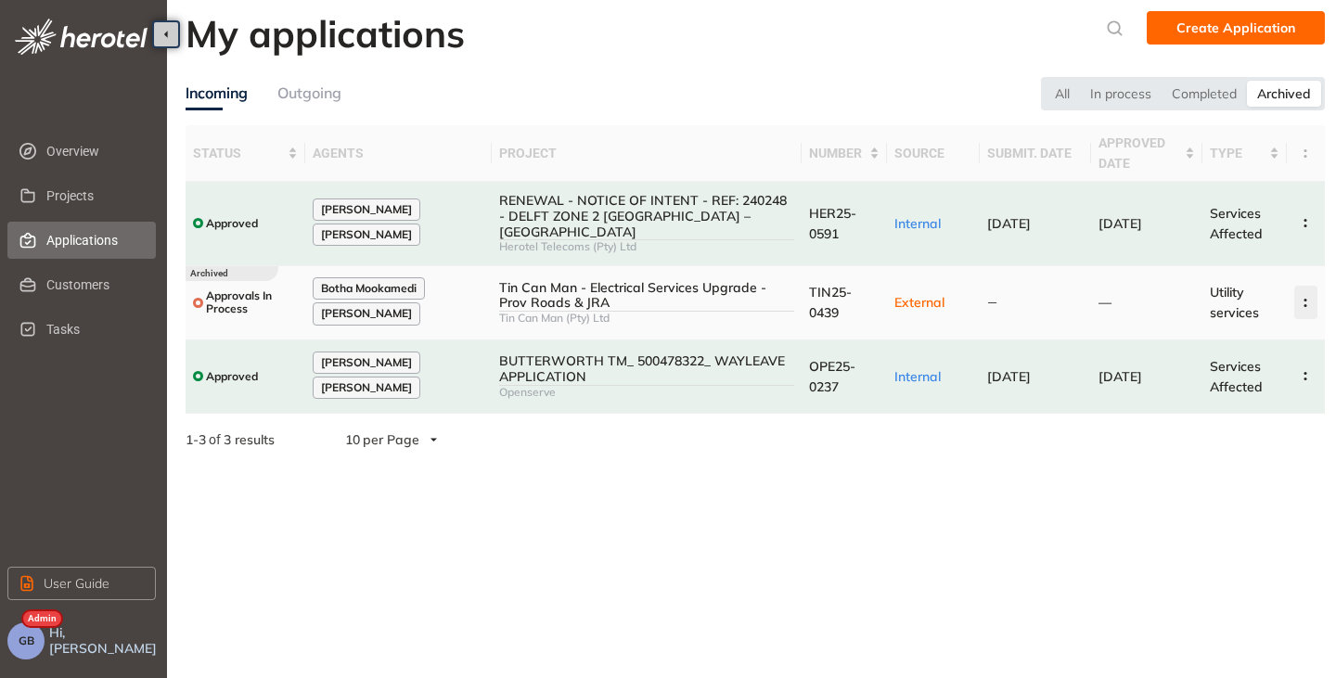
click at [1306, 297] on button "button" at bounding box center [1306, 302] width 23 height 33
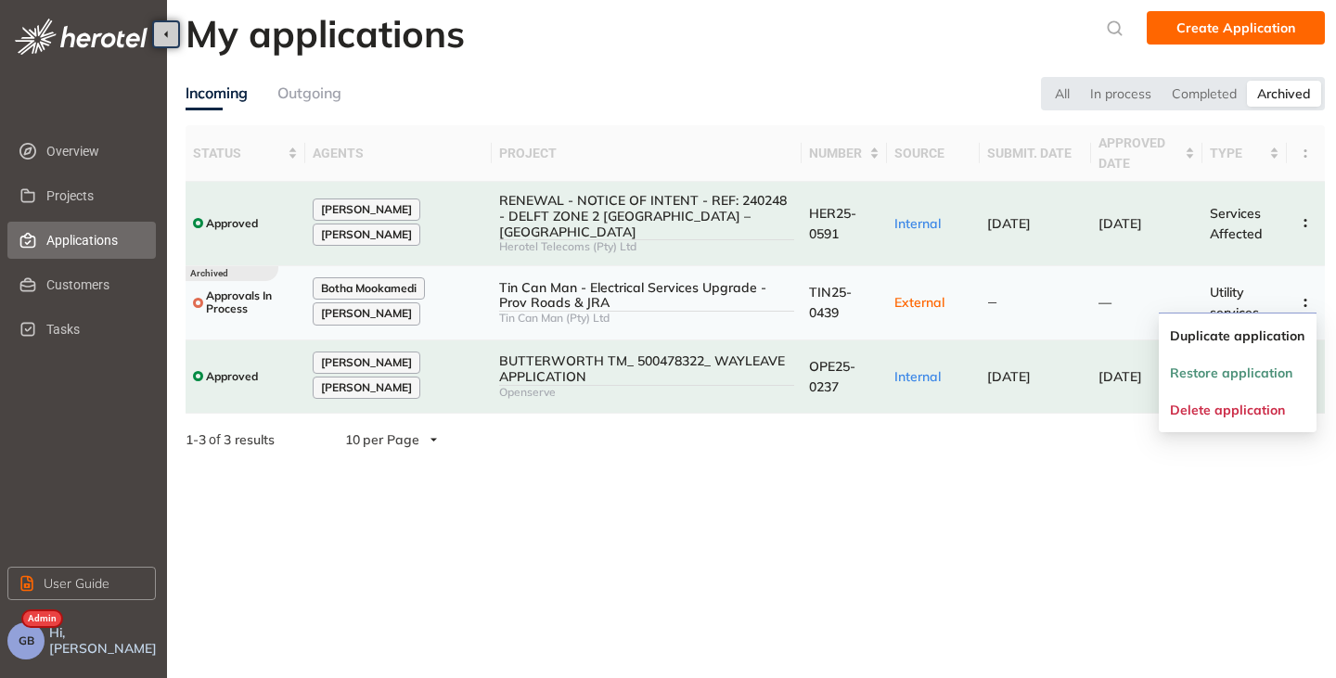
click at [910, 467] on section "My applications Create Application Incoming Outgoing All In process Completed A…" at bounding box center [751, 339] width 1169 height 678
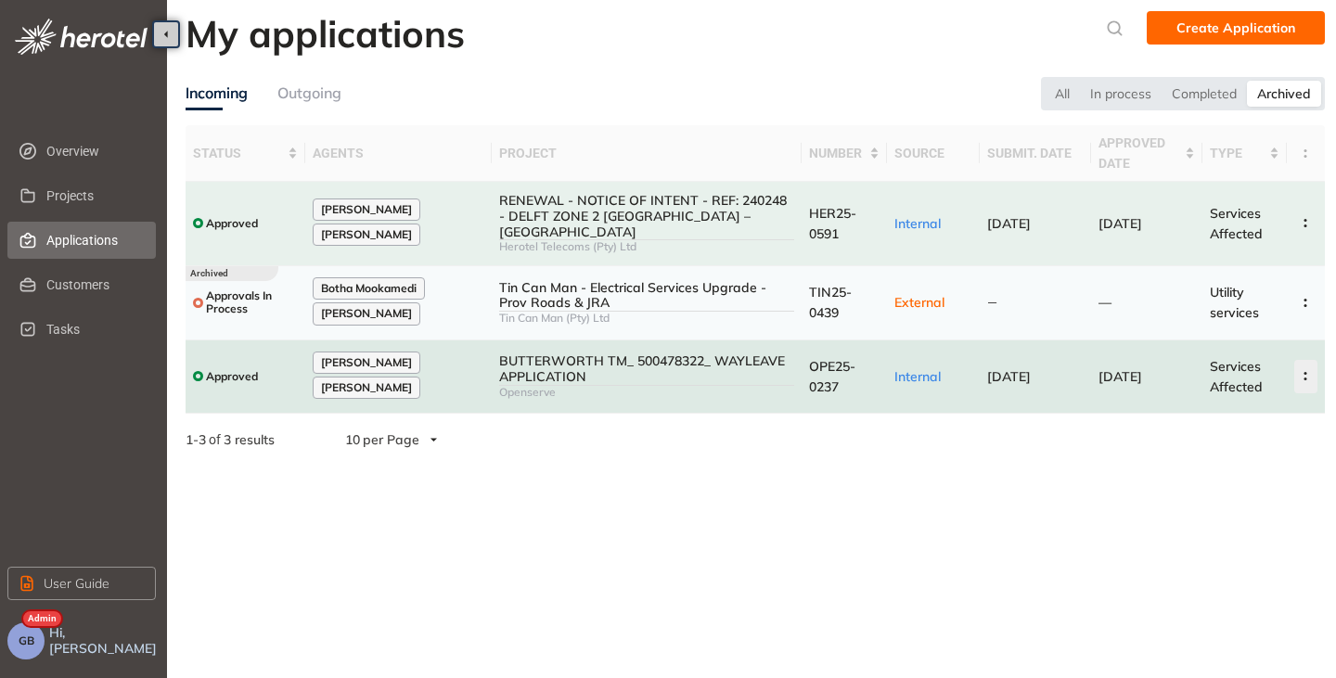
click at [1303, 372] on icon "button" at bounding box center [1306, 376] width 19 height 8
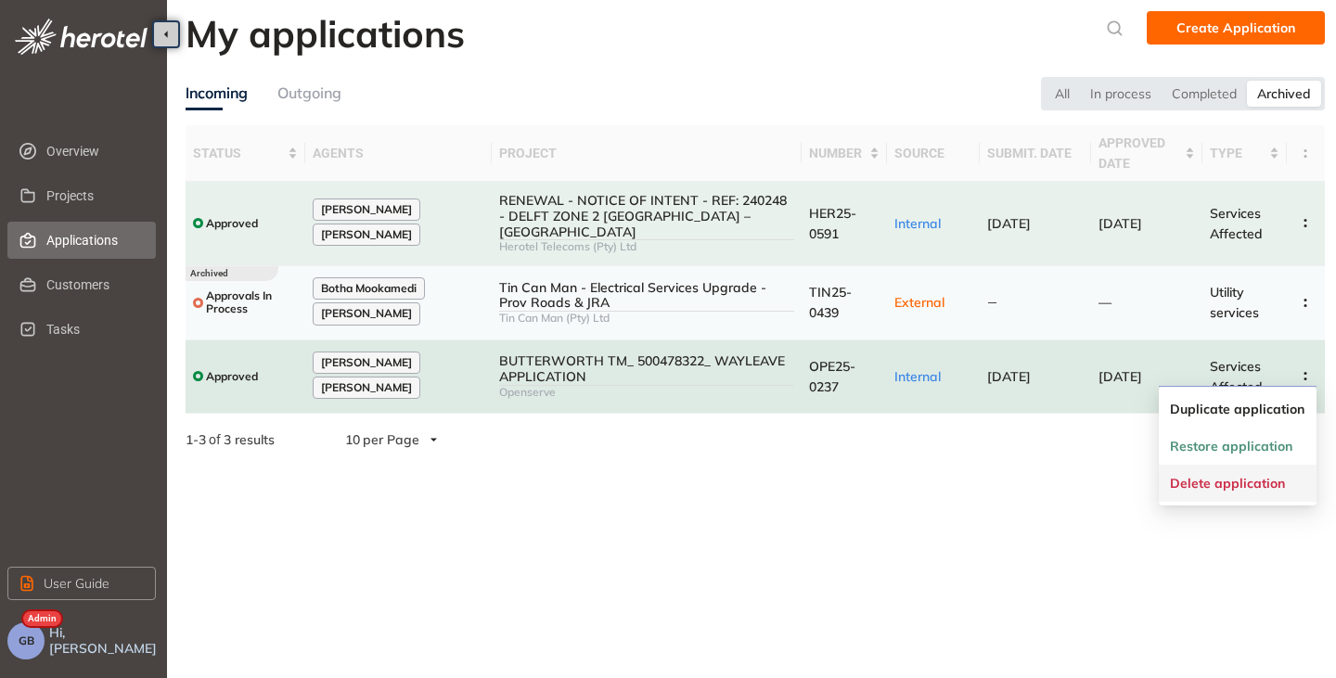
click at [1198, 482] on span "Delete application" at bounding box center [1227, 484] width 115 height 16
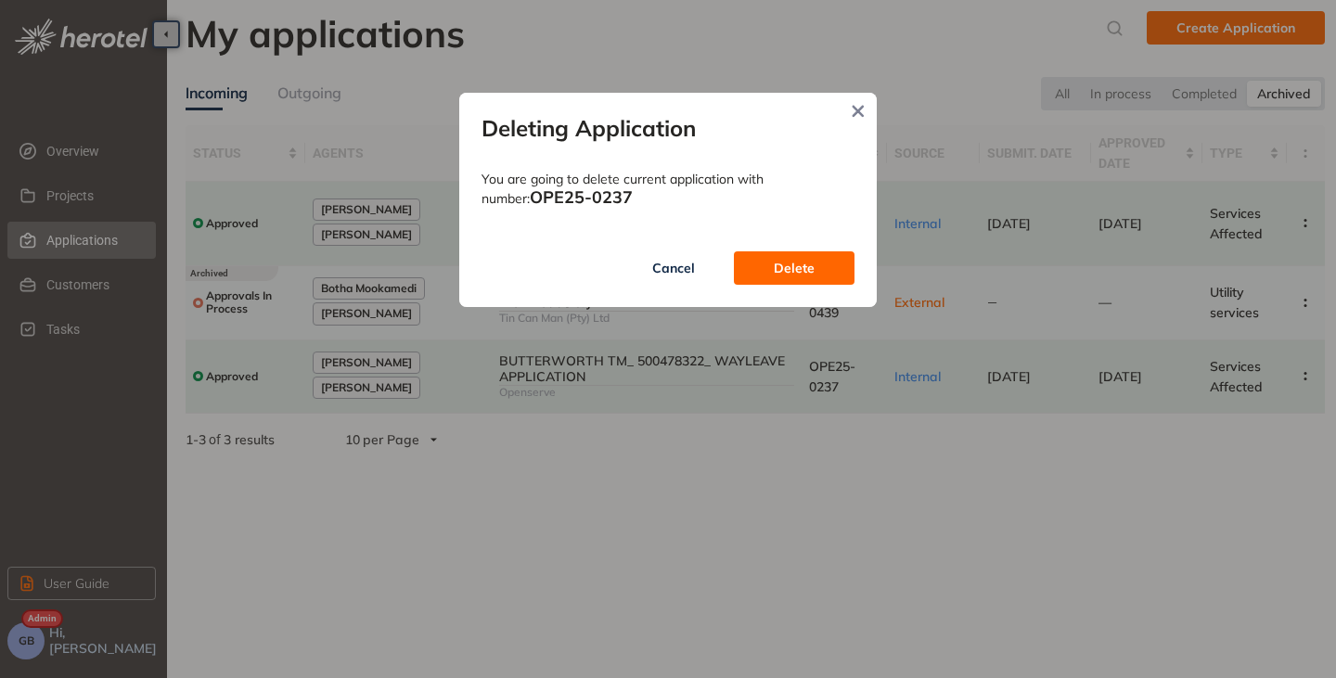
click at [787, 262] on span "Delete" at bounding box center [794, 268] width 41 height 20
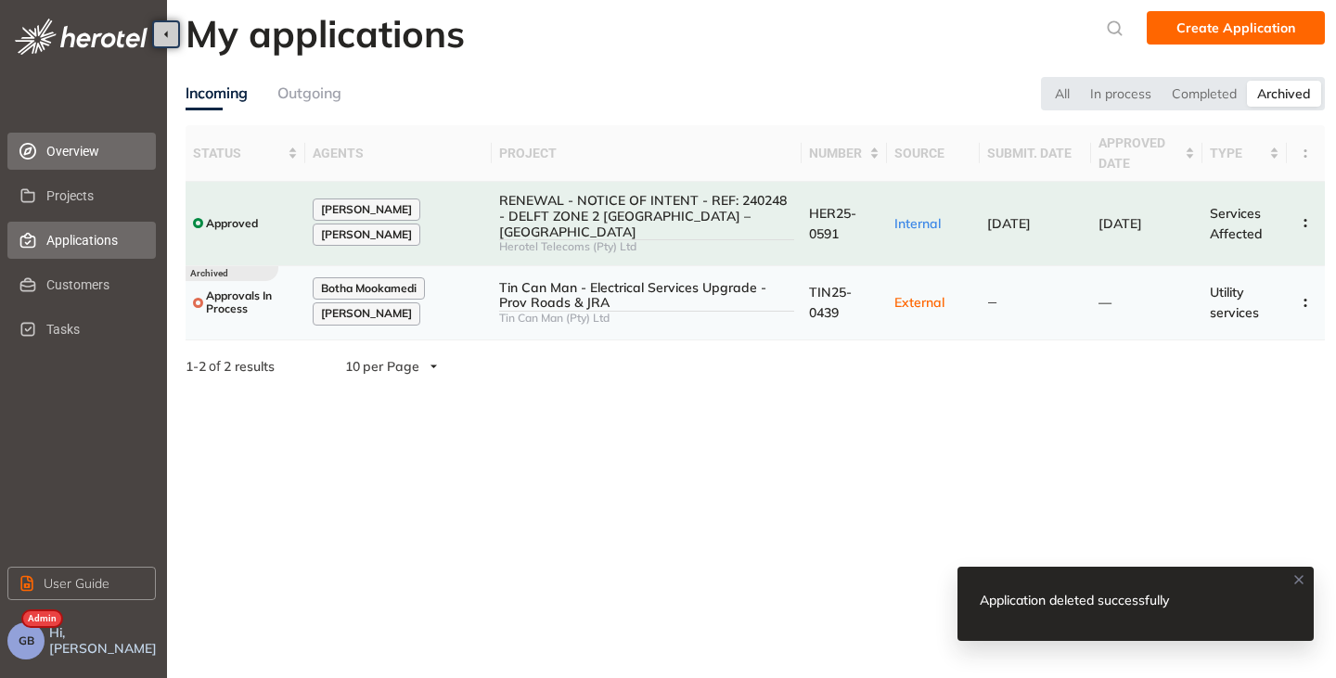
click at [55, 145] on span "Overview" at bounding box center [93, 151] width 95 height 37
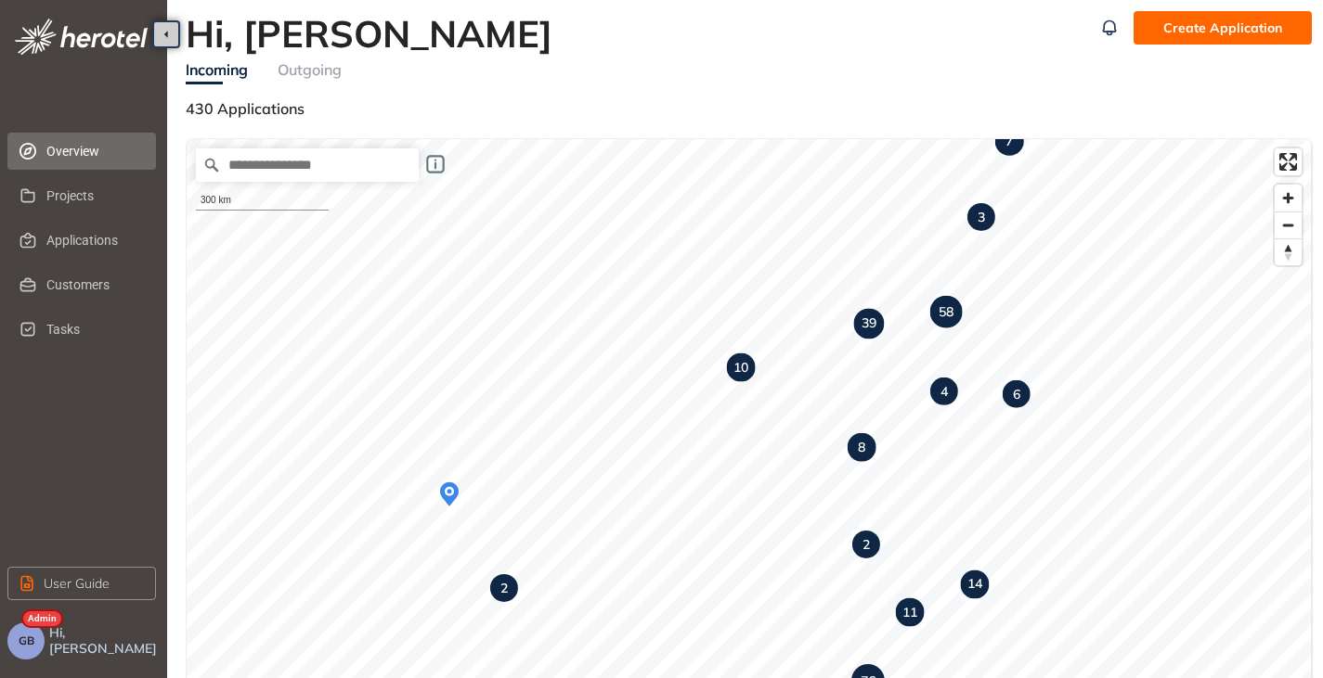
click at [27, 632] on button "GB" at bounding box center [25, 641] width 37 height 37
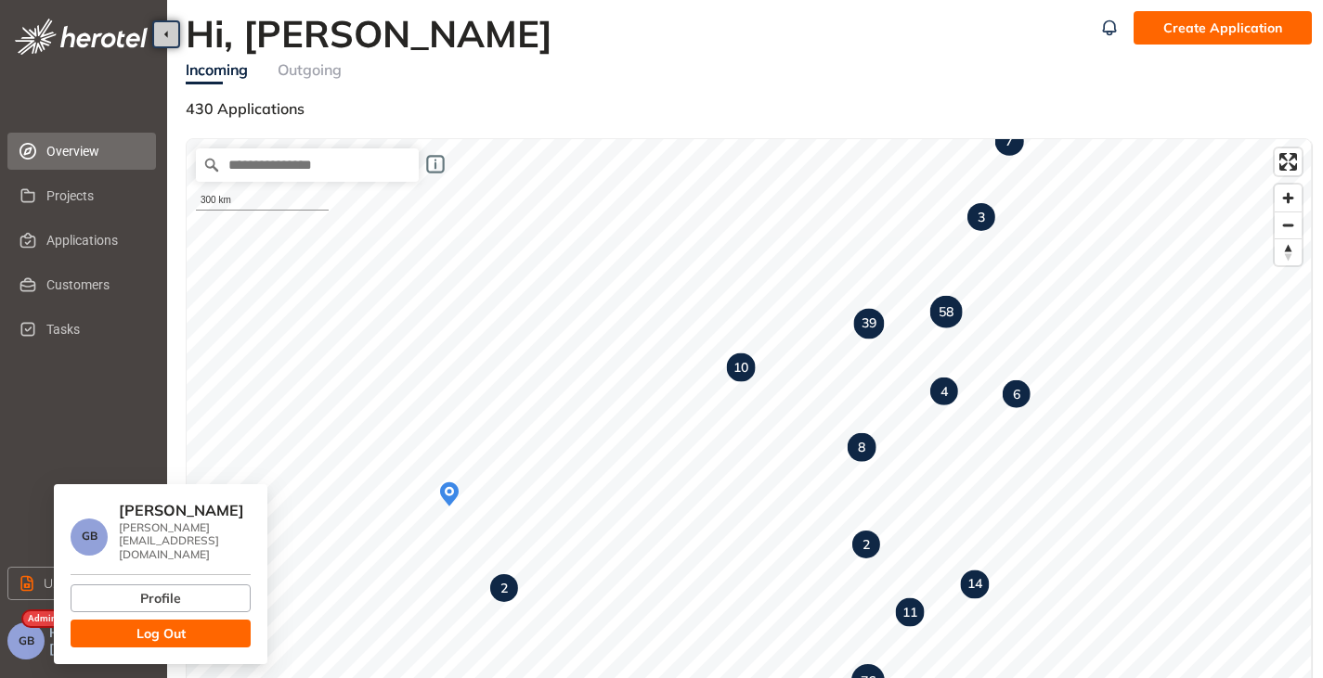
click at [146, 624] on span "Log Out" at bounding box center [160, 634] width 49 height 20
